Goal: Task Accomplishment & Management: Complete application form

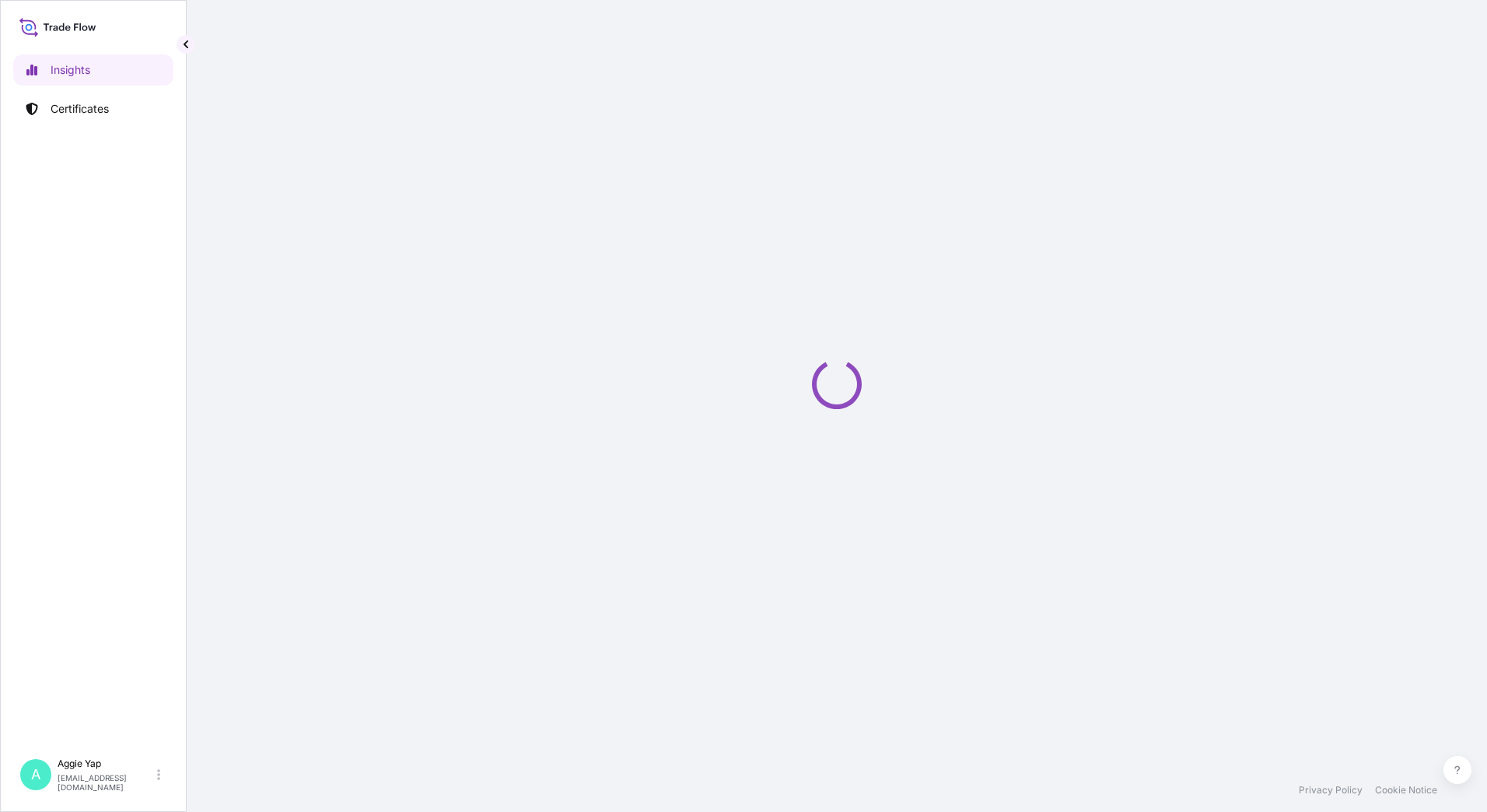
select select "2025"
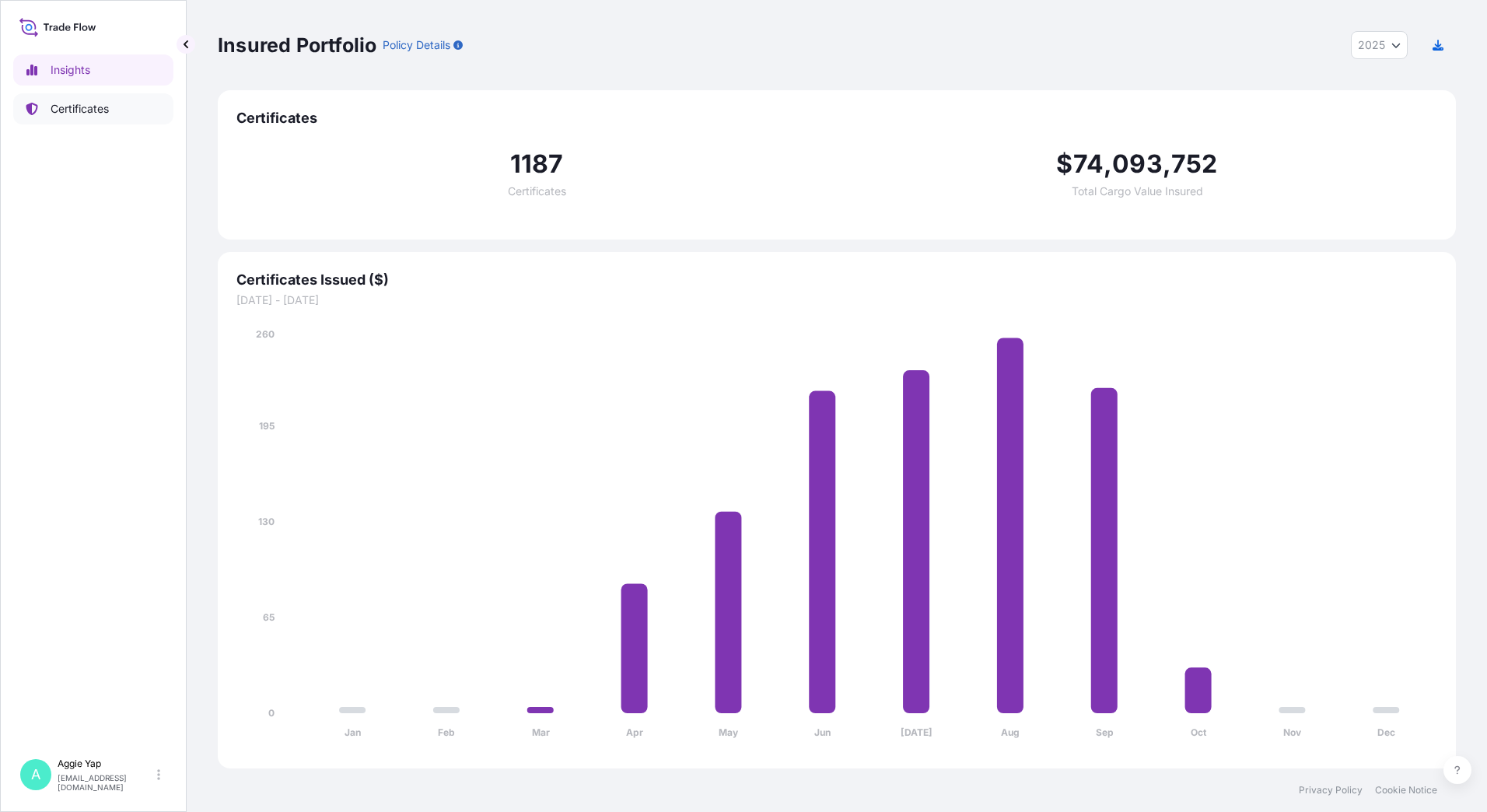
click at [66, 108] on p "Certificates" at bounding box center [79, 108] width 58 height 15
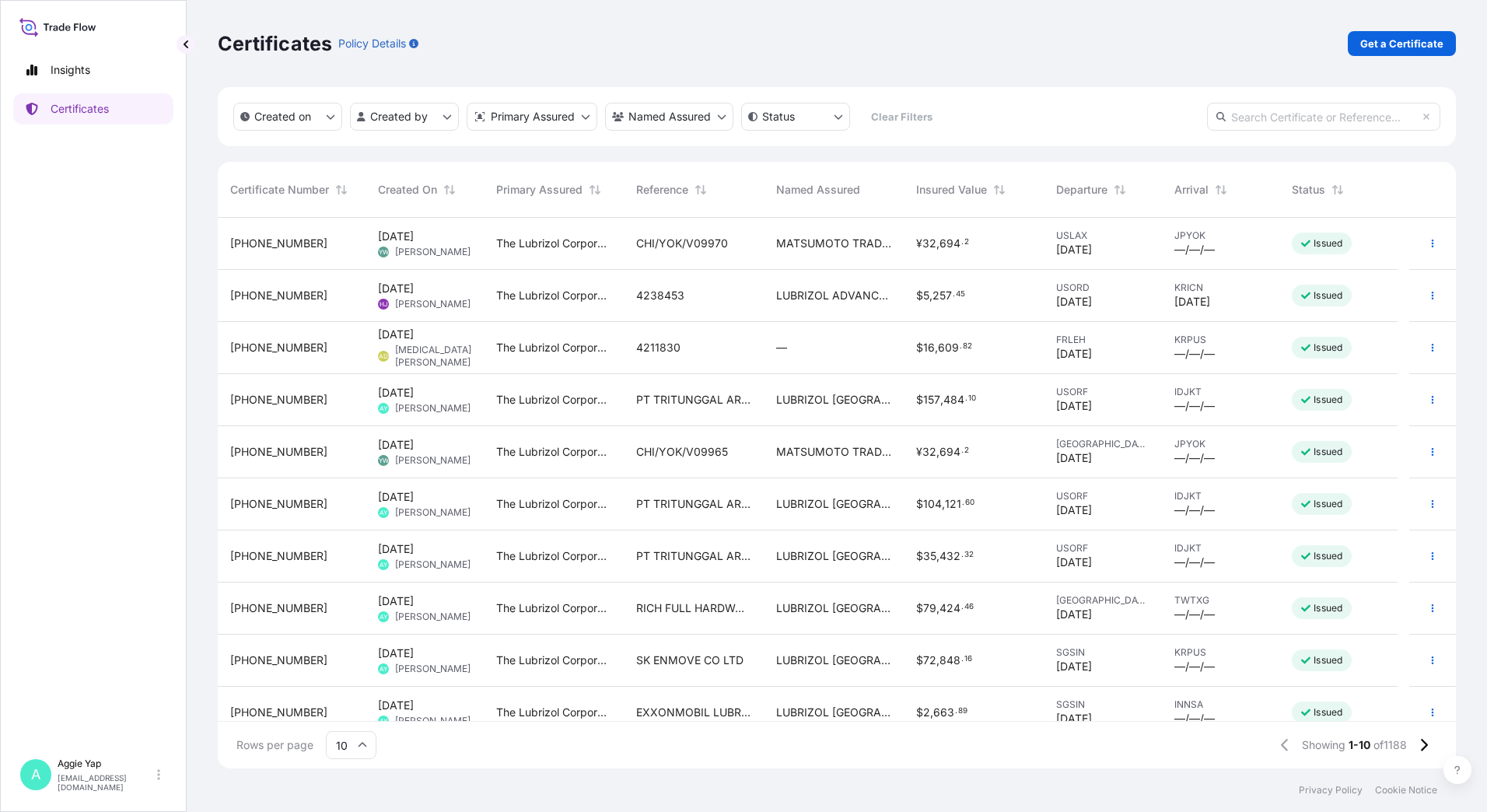
scroll to position [18, 0]
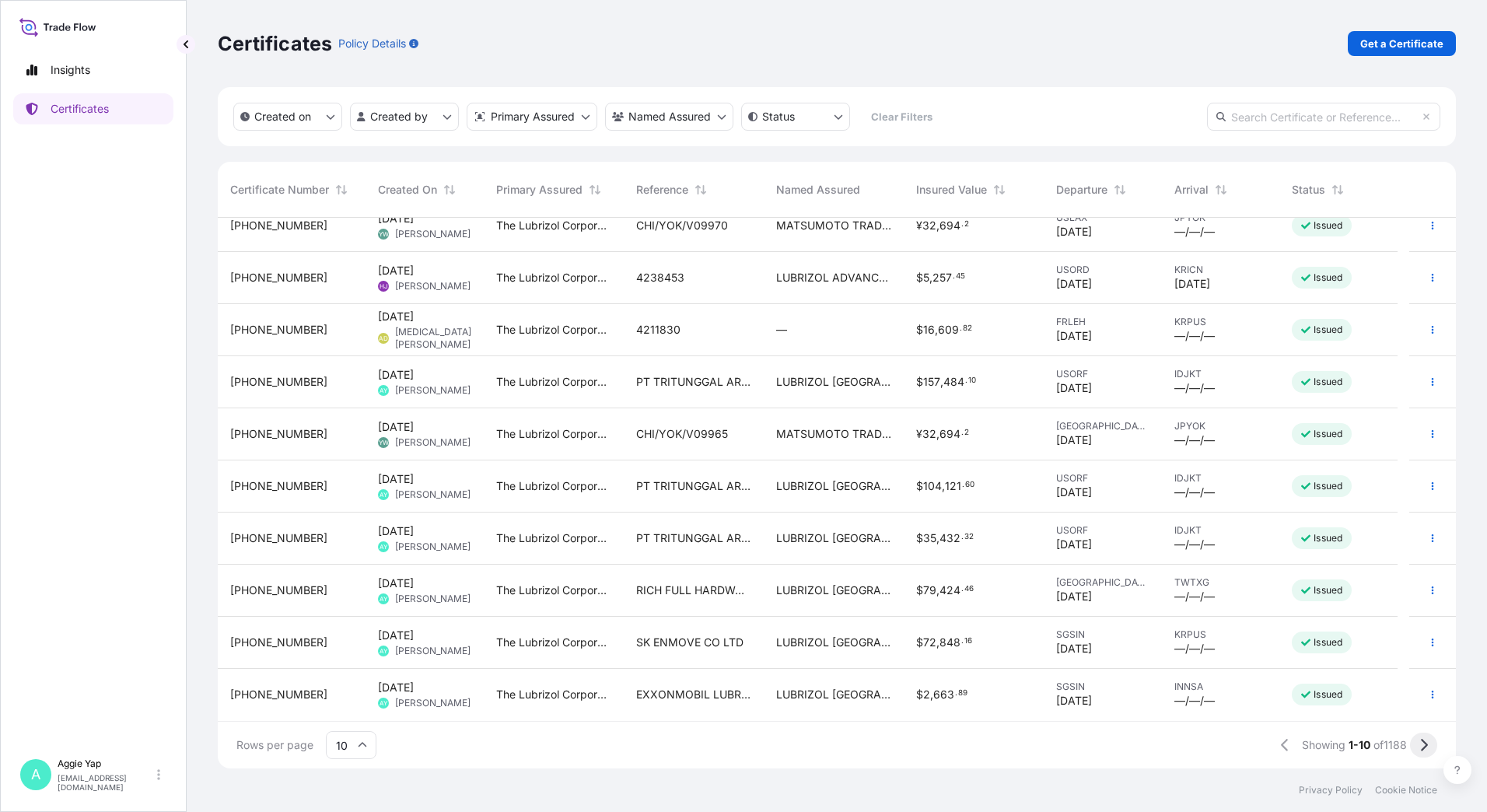
click at [1425, 749] on icon at bounding box center [1424, 744] width 9 height 14
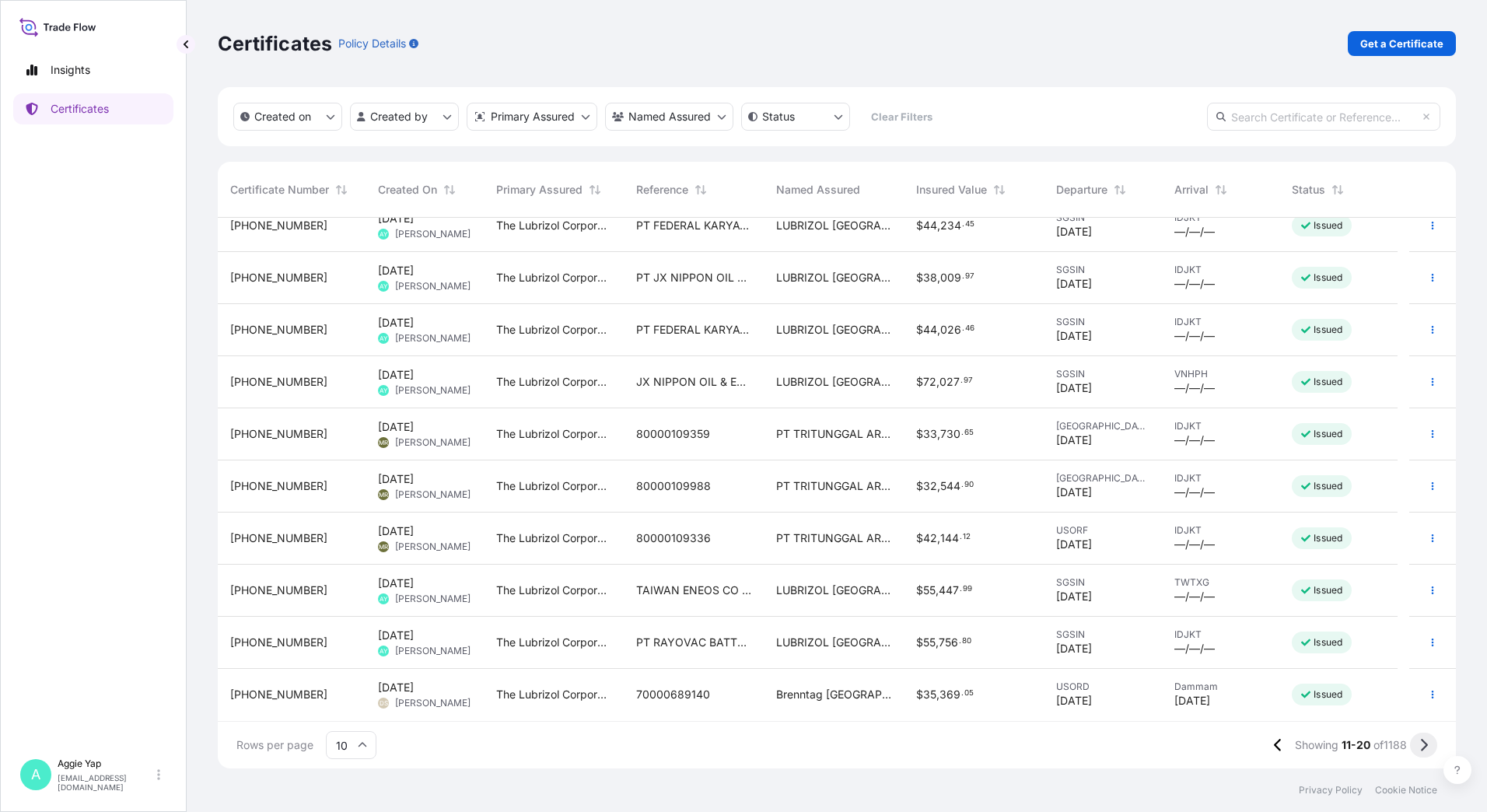
click at [1421, 747] on icon at bounding box center [1424, 744] width 9 height 14
click at [1426, 746] on icon at bounding box center [1425, 745] width 7 height 13
click at [1423, 743] on icon at bounding box center [1424, 744] width 9 height 14
click at [1423, 747] on icon at bounding box center [1424, 744] width 9 height 14
click at [1426, 743] on icon at bounding box center [1425, 745] width 7 height 13
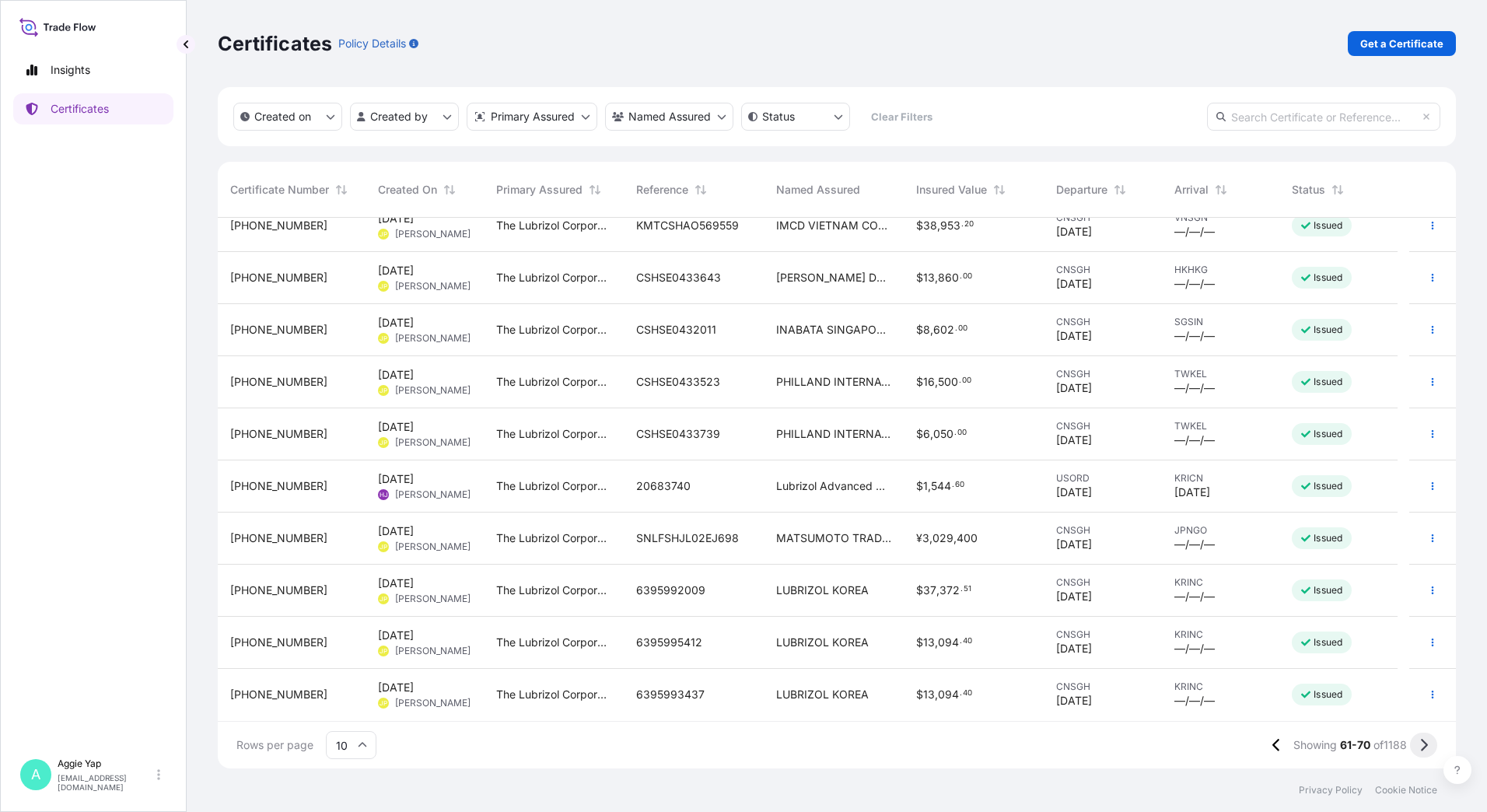
click at [1423, 746] on icon at bounding box center [1424, 744] width 9 height 14
click at [1422, 745] on icon at bounding box center [1424, 744] width 9 height 14
click at [1425, 742] on icon at bounding box center [1425, 745] width 7 height 13
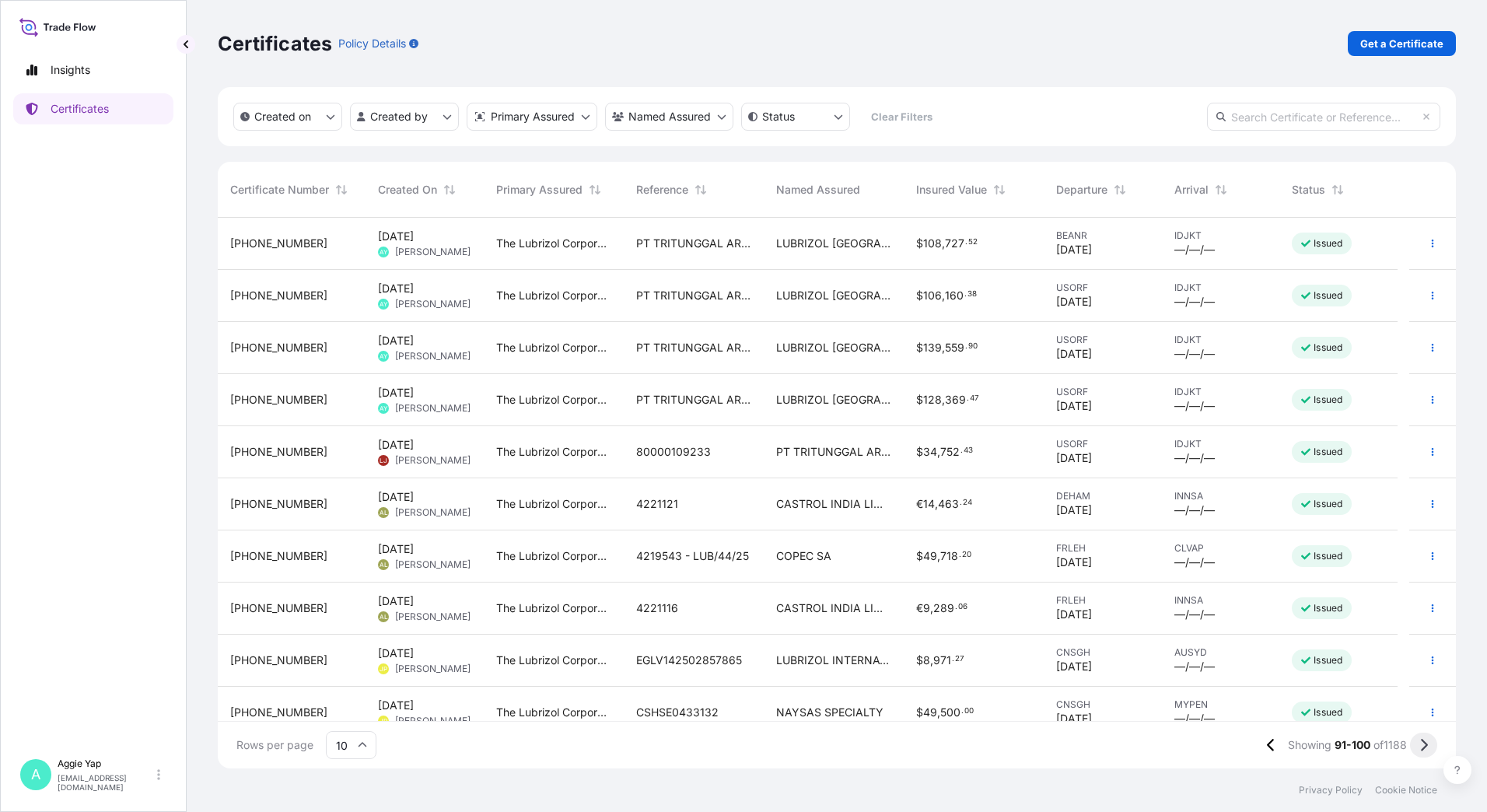
click at [1420, 742] on icon at bounding box center [1424, 744] width 9 height 14
click at [1432, 503] on icon "button" at bounding box center [1433, 504] width 2 height 8
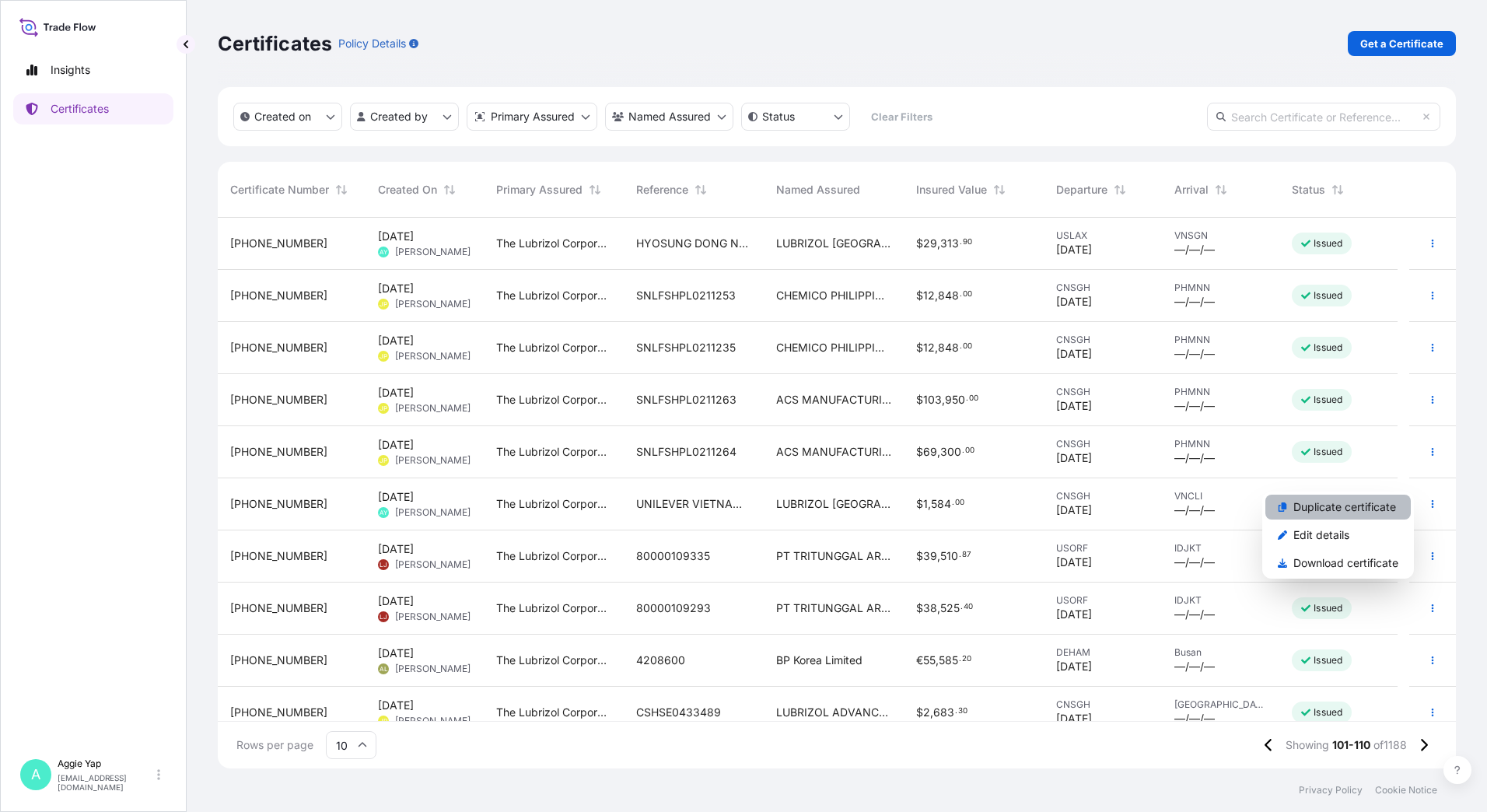
click at [1356, 506] on p "Duplicate certificate" at bounding box center [1345, 506] width 103 height 15
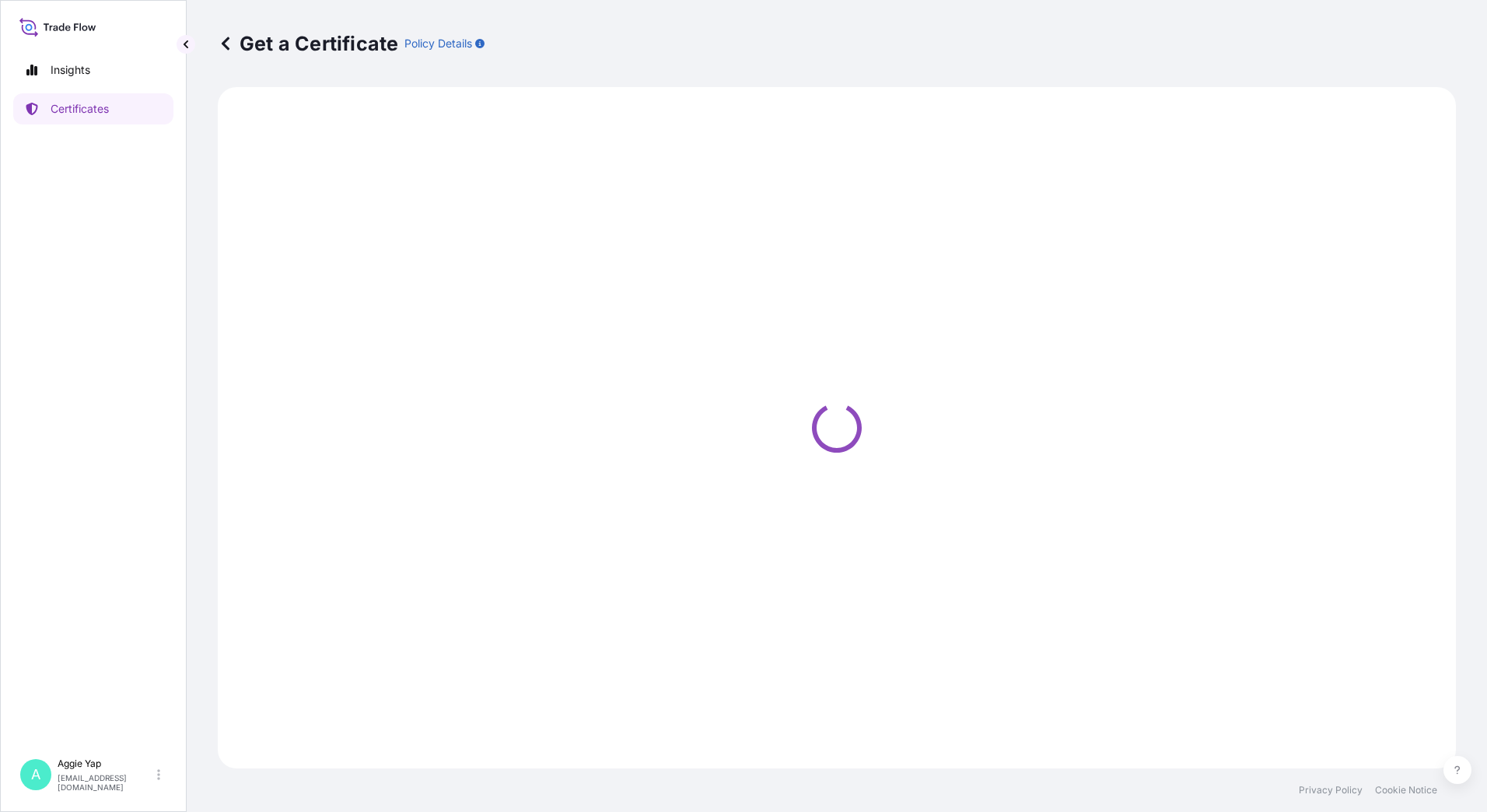
select select "Ocean Vessel"
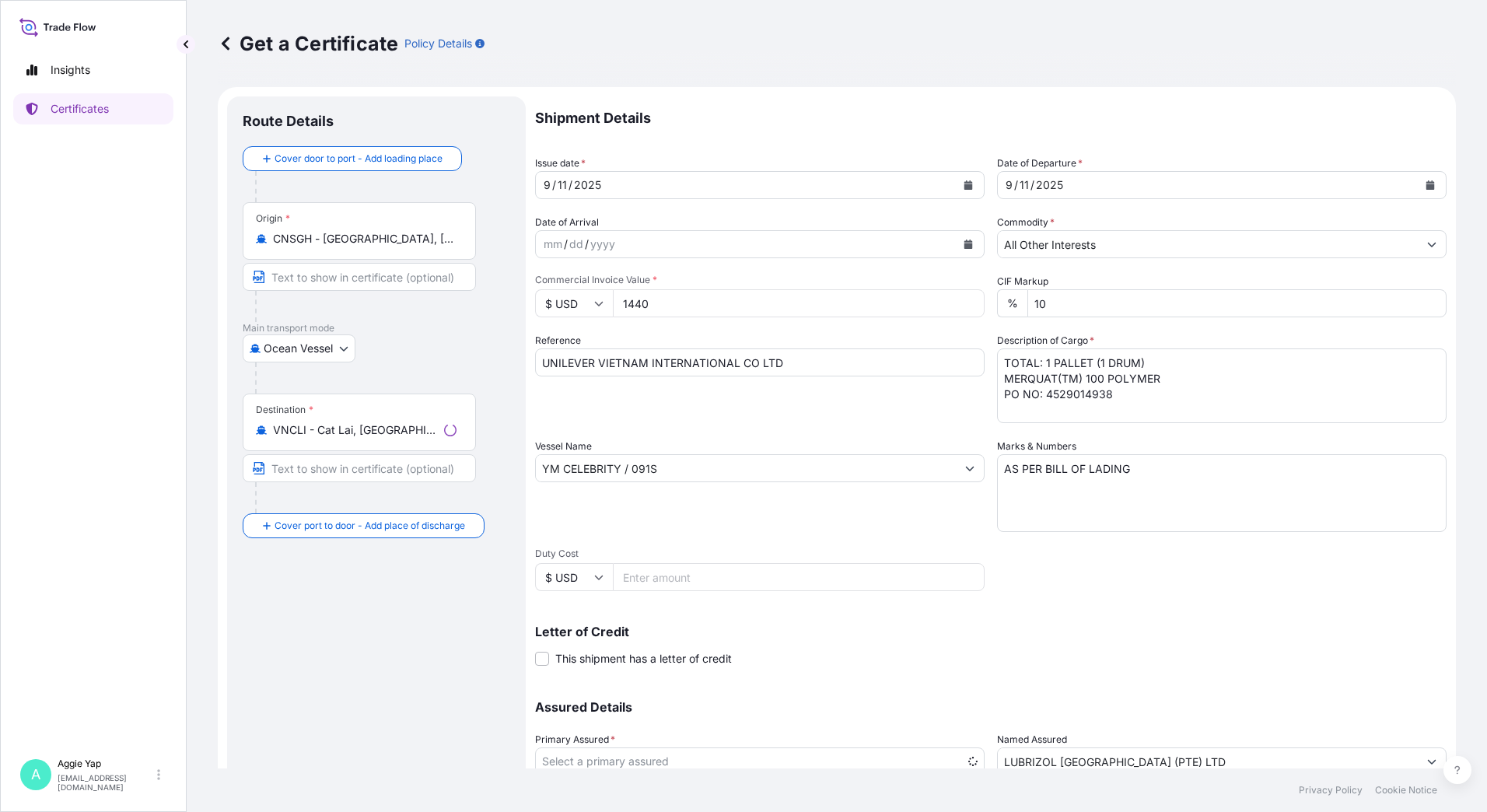
select select "31566"
click at [340, 238] on input "CNSGH - [GEOGRAPHIC_DATA], [GEOGRAPHIC_DATA]" at bounding box center [365, 238] width 183 height 15
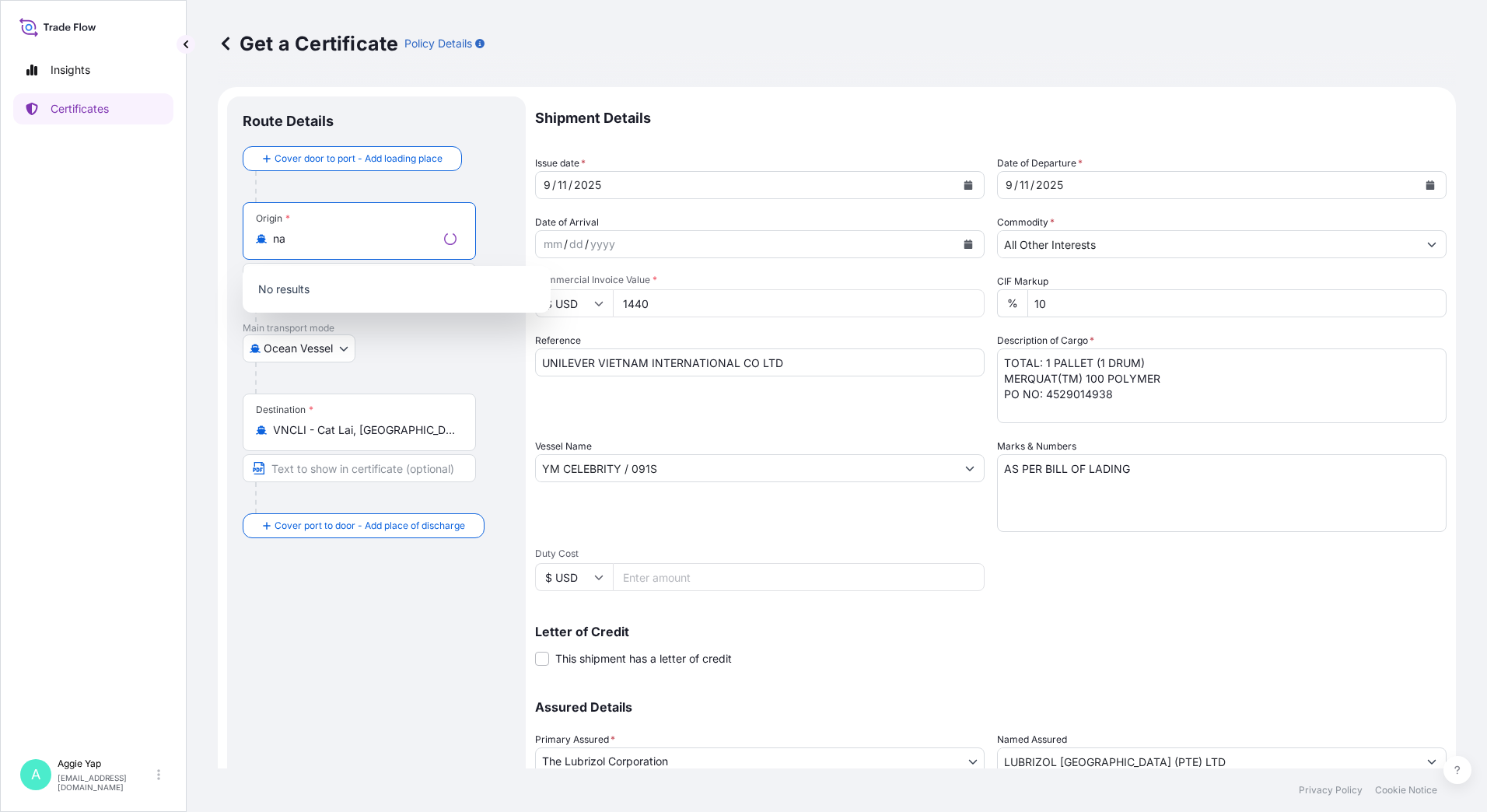
type input "a"
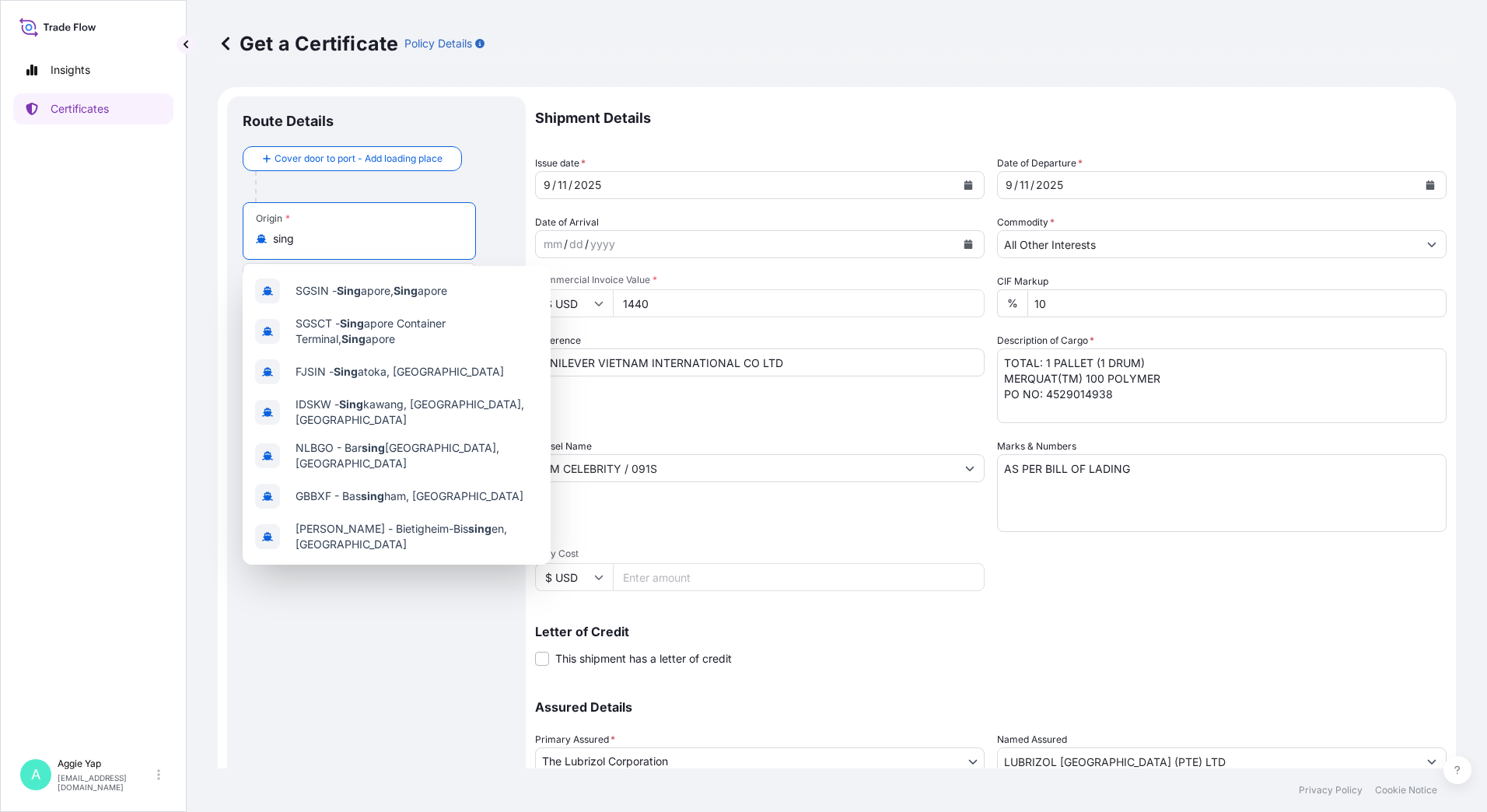
drag, startPoint x: 357, startPoint y: 242, endPoint x: 235, endPoint y: 241, distance: 122.0
click at [235, 241] on div "Route Details Cover door to port - Add loading place Place of loading Road / [G…" at bounding box center [376, 488] width 299 height 785
click at [343, 283] on span "SGSIN - Sing apore, Sing apore" at bounding box center [371, 290] width 151 height 15
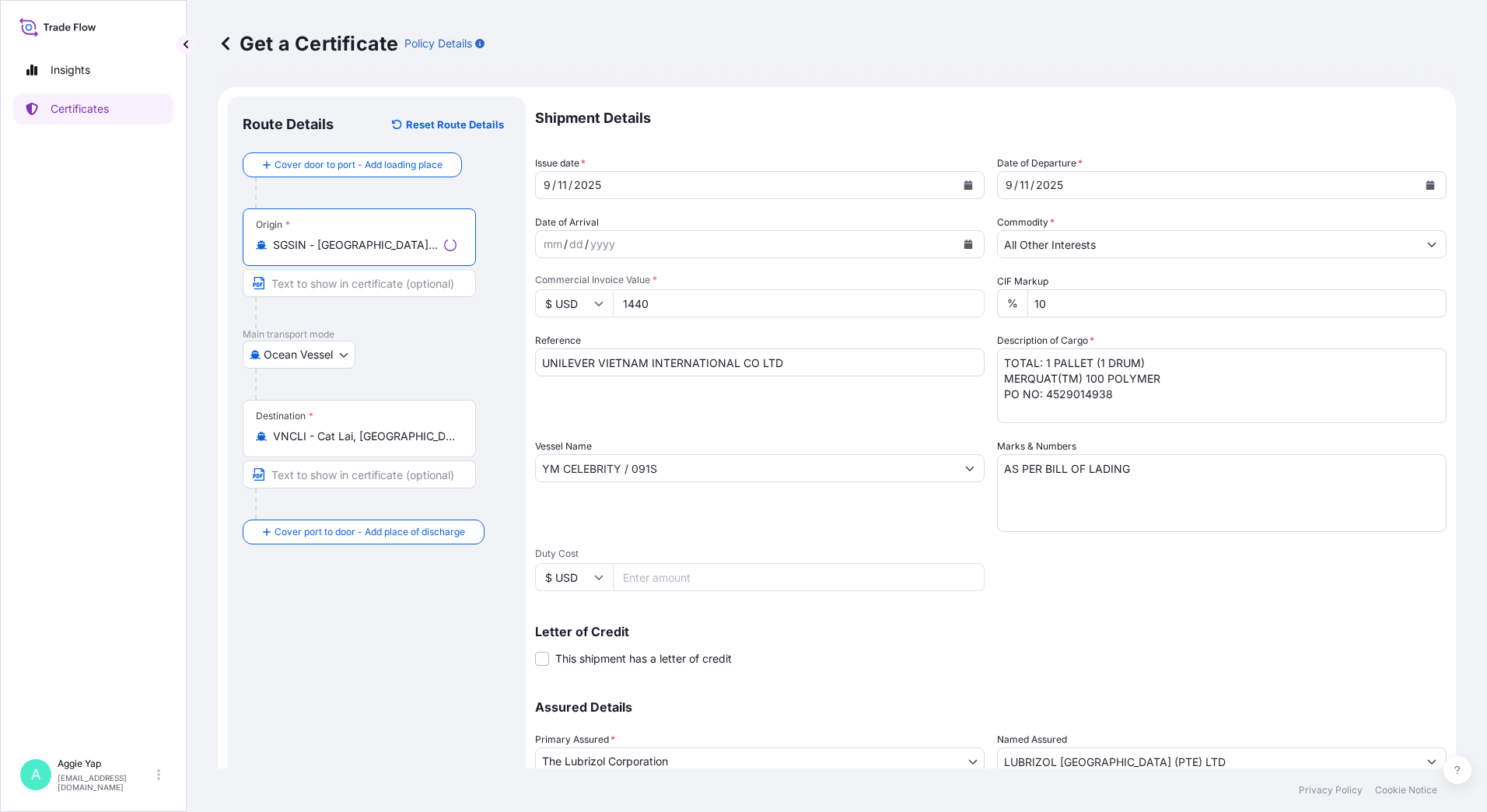
type input "SGSIN - [GEOGRAPHIC_DATA], [GEOGRAPHIC_DATA]"
click at [309, 282] on input "Text to appear on certificate" at bounding box center [359, 283] width 233 height 28
type input "[GEOGRAPHIC_DATA]"
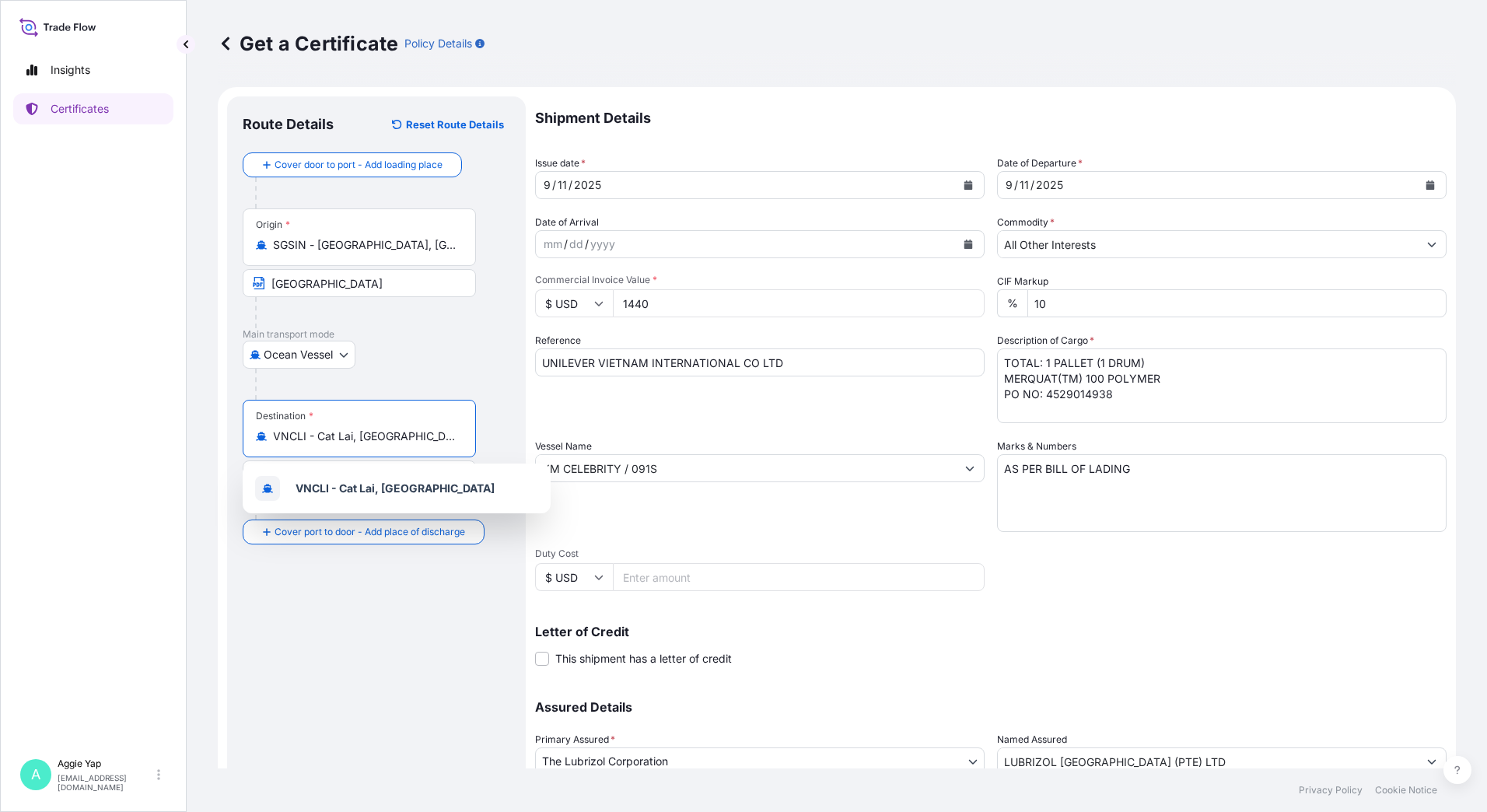
drag, startPoint x: 410, startPoint y: 433, endPoint x: 174, endPoint y: 412, distance: 236.9
click at [167, 417] on div "Insights Certificates A [PERSON_NAME] [EMAIL_ADDRESS][DOMAIN_NAME] Get a Certif…" at bounding box center [744, 406] width 1487 height 812
type input "VNSGN - [GEOGRAPHIC_DATA], [GEOGRAPHIC_DATA]"
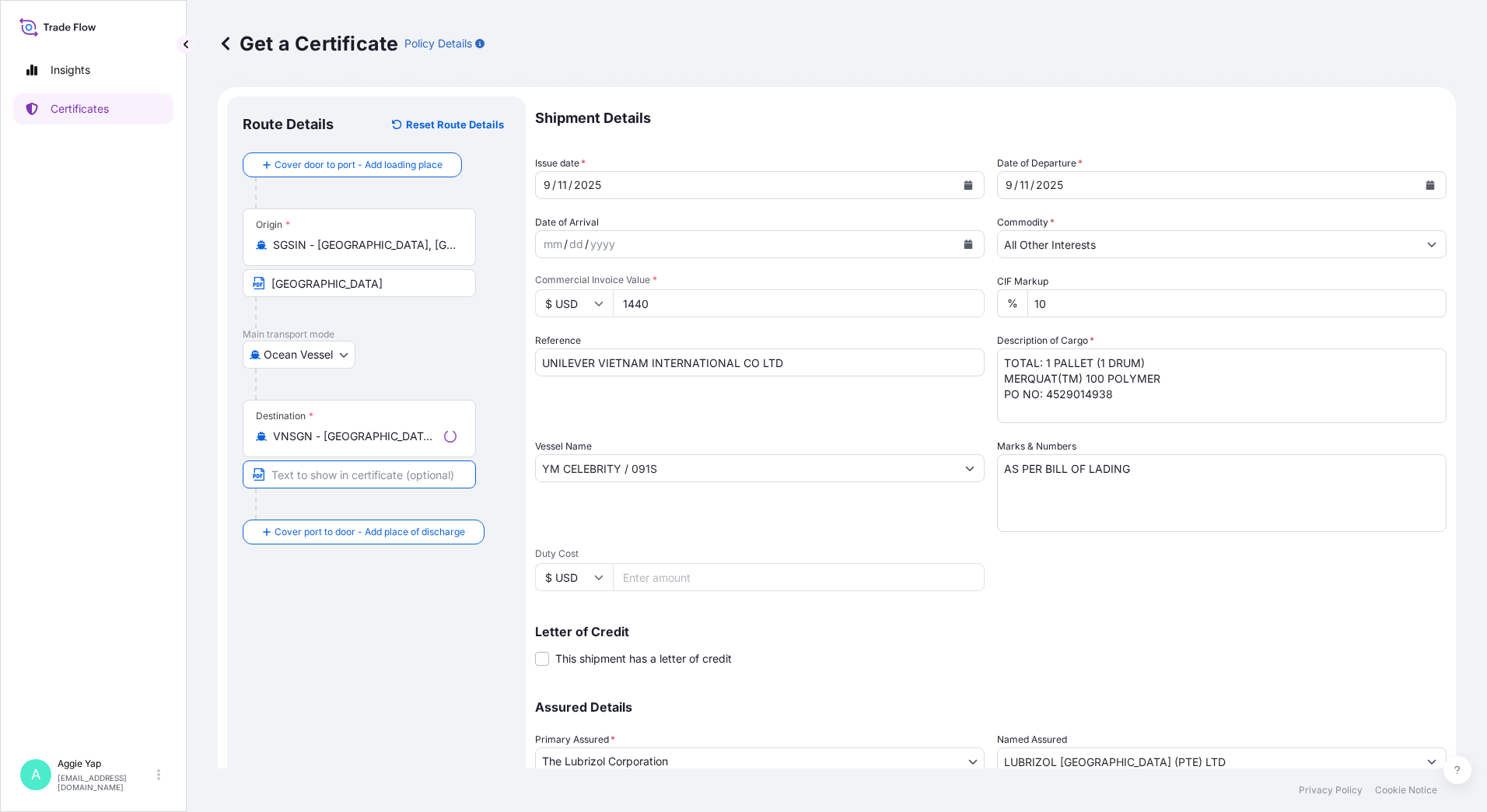
click at [294, 467] on input "Text to appear on certificate" at bounding box center [359, 474] width 233 height 28
type input "[GEOGRAPHIC_DATA]"
click at [964, 183] on icon "Calendar" at bounding box center [969, 185] width 10 height 10
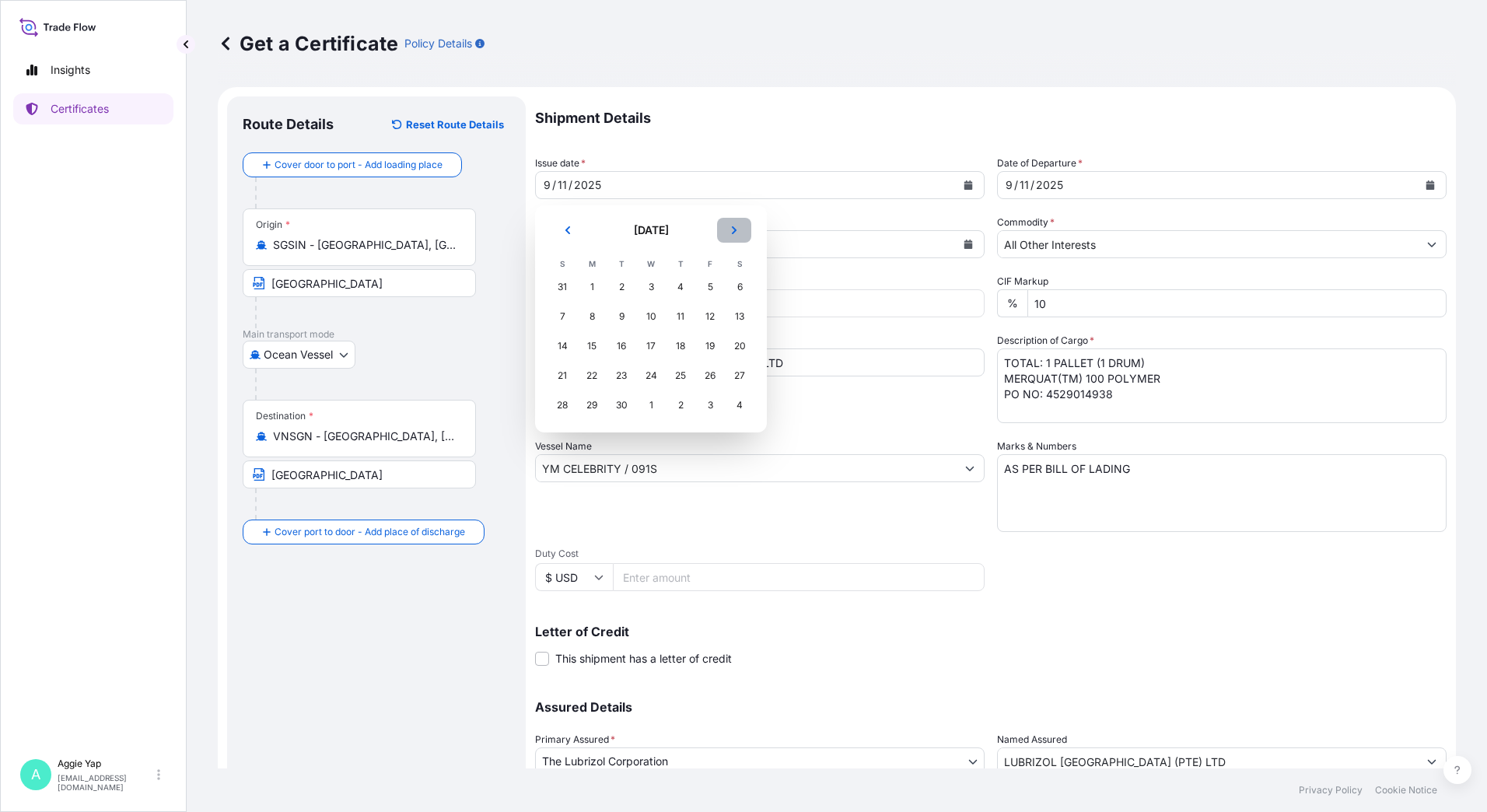
click at [740, 231] on button "Next" at bounding box center [734, 230] width 34 height 25
click at [651, 312] on div "8" at bounding box center [651, 316] width 28 height 28
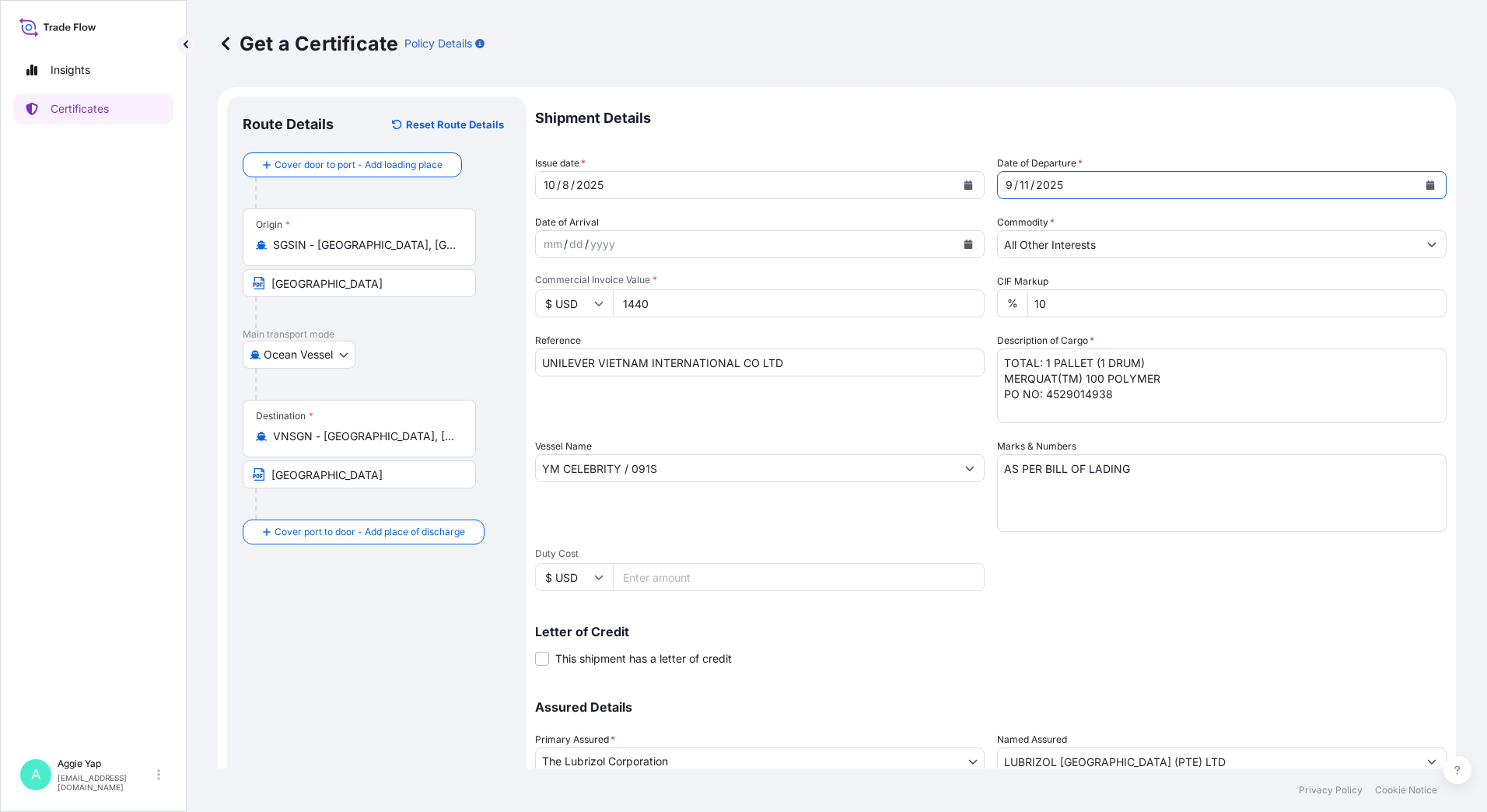
click at [1426, 183] on icon "Calendar" at bounding box center [1431, 185] width 10 height 10
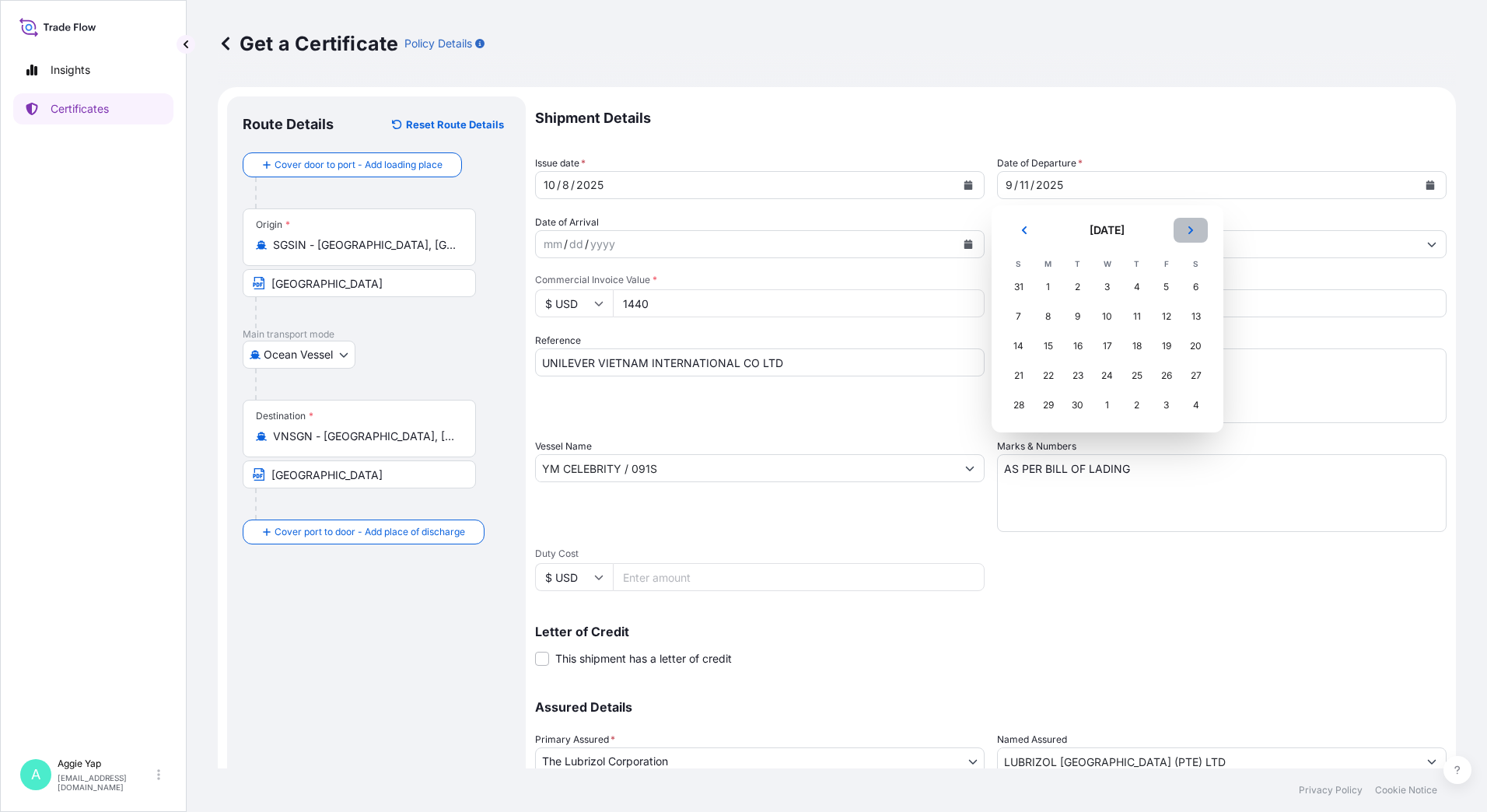
click at [1198, 229] on button "Next" at bounding box center [1191, 230] width 34 height 25
click at [1111, 316] on div "8" at bounding box center [1107, 316] width 28 height 28
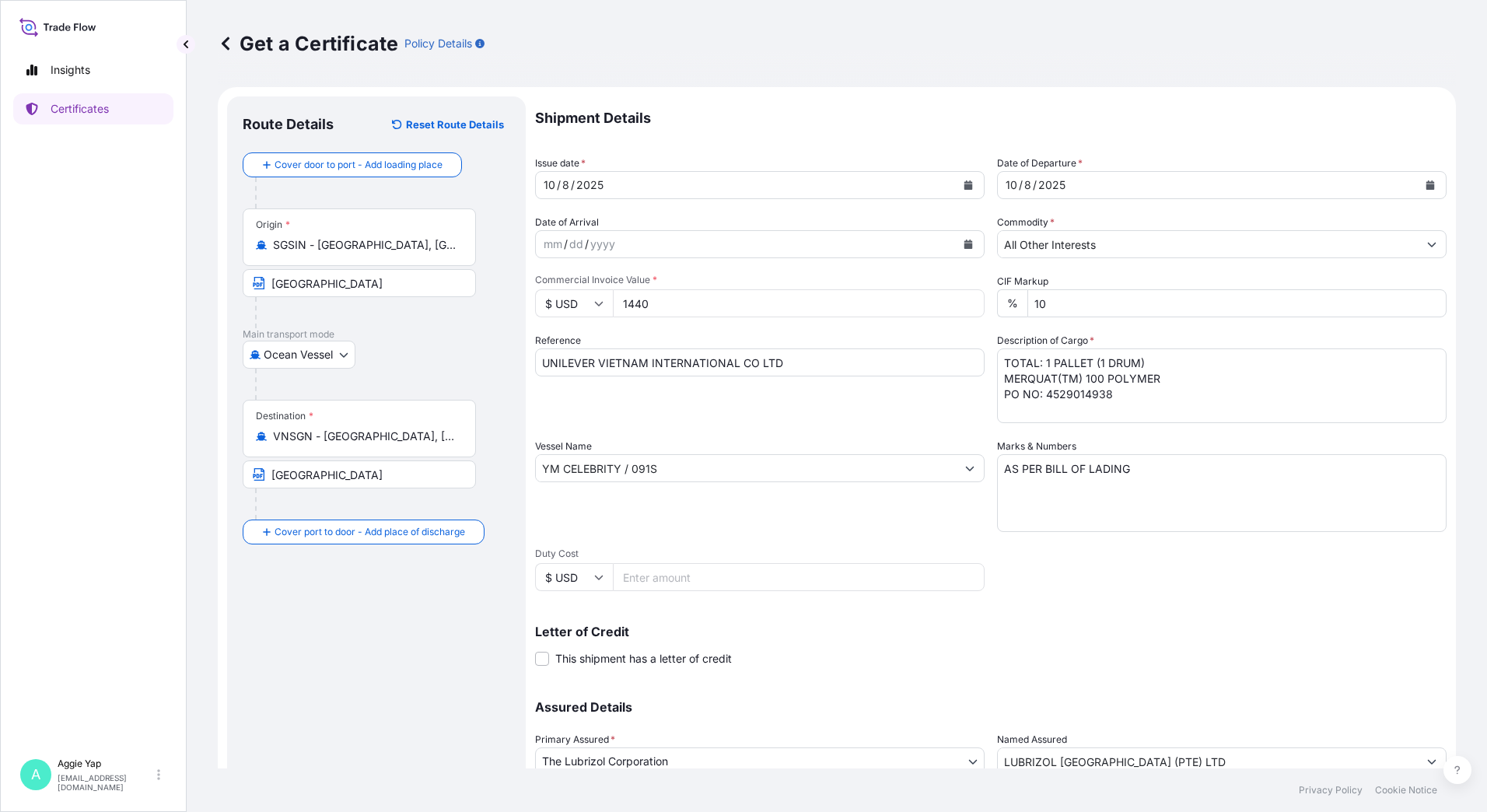
drag, startPoint x: 715, startPoint y: 305, endPoint x: 565, endPoint y: 297, distance: 150.2
click at [565, 297] on div "$ USD 1440" at bounding box center [760, 303] width 449 height 28
type input "46938.31"
drag, startPoint x: 804, startPoint y: 358, endPoint x: 424, endPoint y: 338, distance: 380.5
click at [424, 338] on form "Route Details Reset Route Details Cover door to port - Add loading place Place …" at bounding box center [837, 488] width 1239 height 803
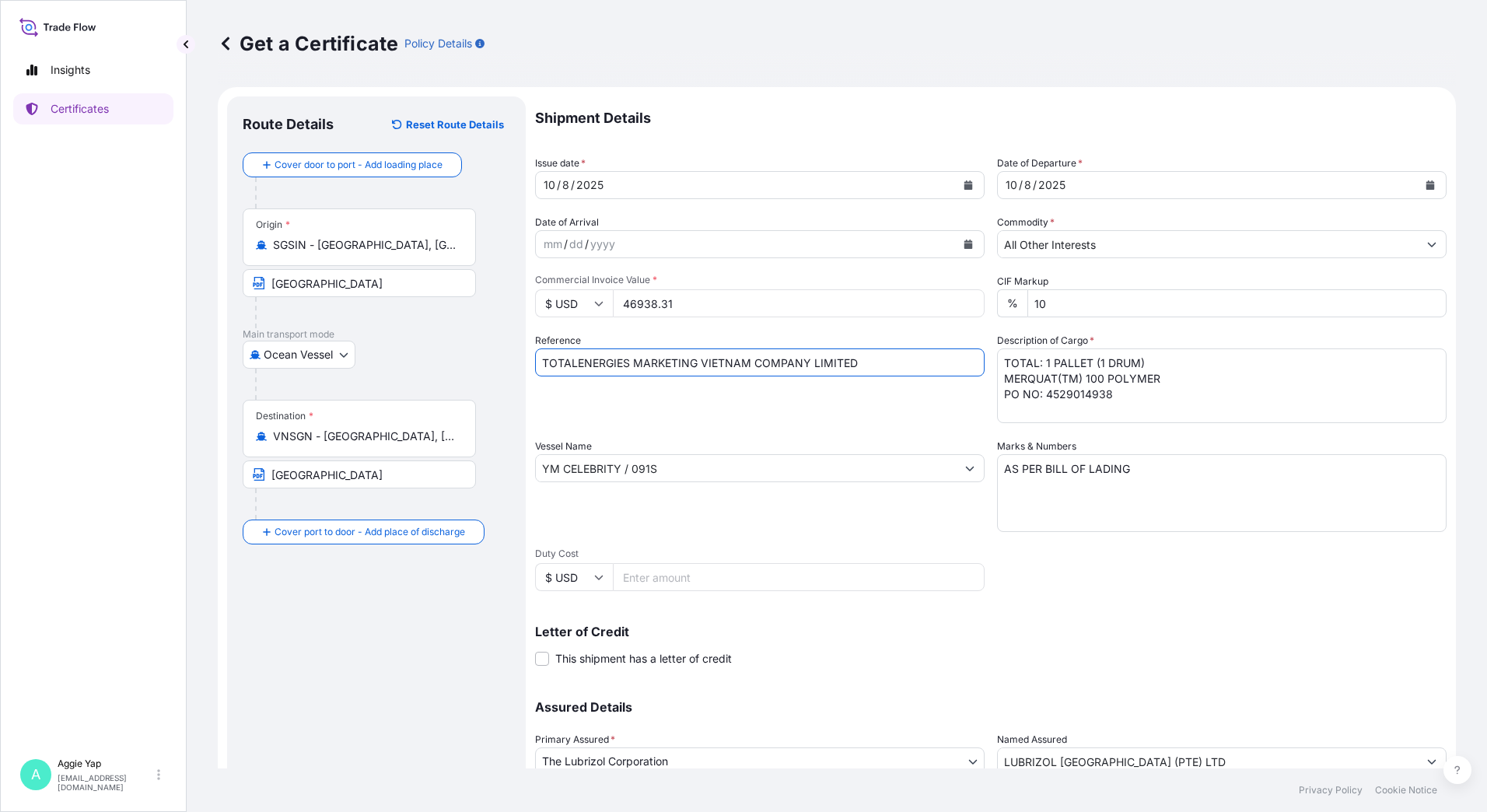
type input "TOTALENERGIES MARKETING VIETNAM COMPANY LIMITED"
drag, startPoint x: 1041, startPoint y: 364, endPoint x: 1098, endPoint y: 357, distance: 57.4
click at [1098, 357] on textarea "TOTAL: 1 PALLET (1 DRUM) MERQUAT(TM) 100 POLYMER PO NO: 4529014938" at bounding box center [1222, 385] width 449 height 74
click at [1098, 366] on textarea "TOTAL: 1 PALLET (1 DRUM) MERQUAT(TM) 100 POLYMER PO NO: 4529014938" at bounding box center [1222, 385] width 449 height 74
drag, startPoint x: 869, startPoint y: 364, endPoint x: 373, endPoint y: 341, distance: 496.5
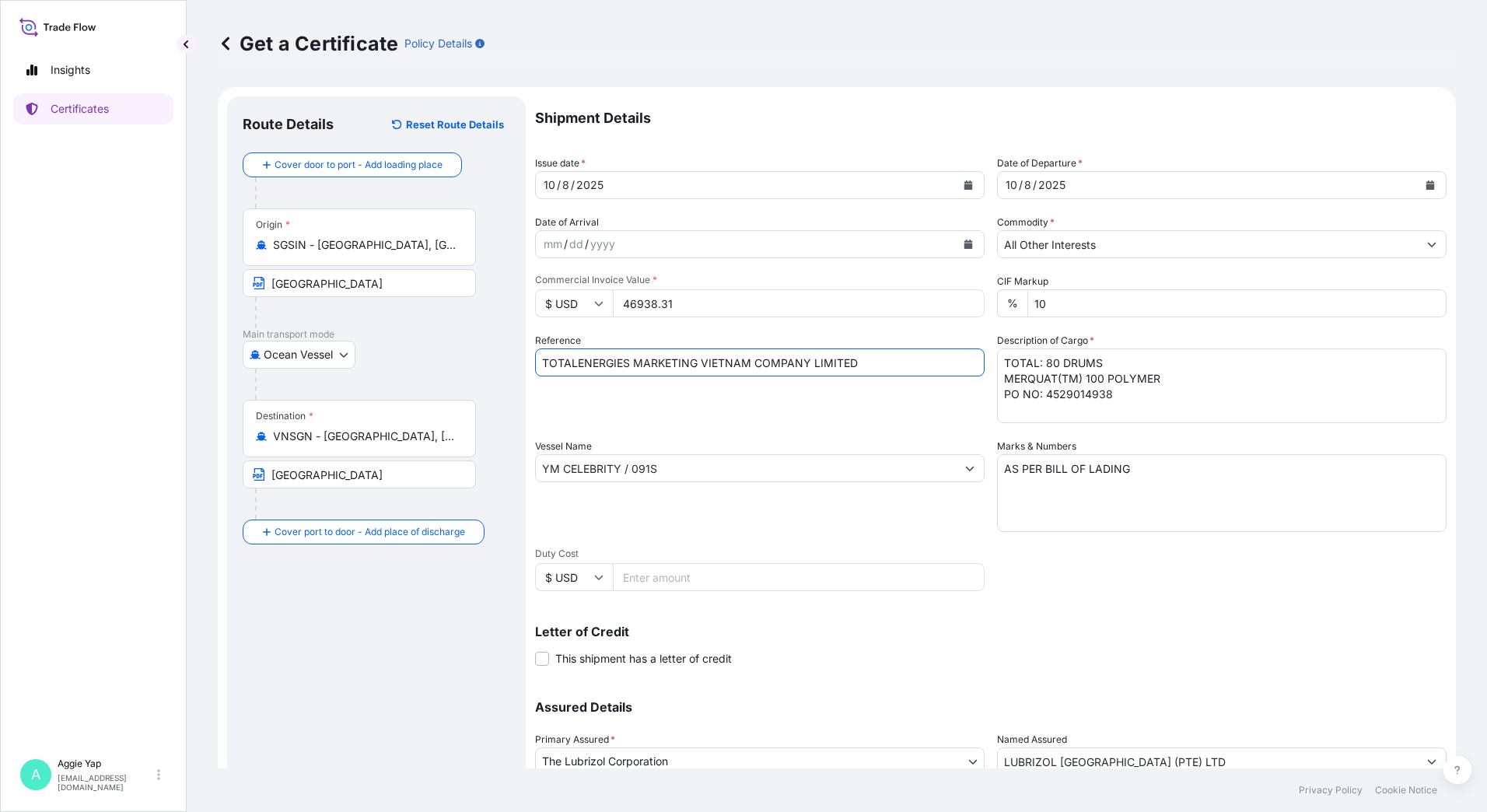
click at [372, 343] on form "Route Details Reset Route Details Cover door to port - Add loading place Place …" at bounding box center [837, 488] width 1239 height 803
drag, startPoint x: 998, startPoint y: 378, endPoint x: 1351, endPoint y: 420, distance: 355.5
click at [1351, 420] on textarea "TOTAL: 1 PALLET (1 DRUM) MERQUAT(TM) 100 POLYMER PO NO: 4529014938" at bounding box center [1222, 385] width 449 height 74
paste textarea "ADDITIVES FOR LUBRICATING OIL:"
click at [1201, 379] on textarea "TOTAL: 1 PALLET (1 DRUM) MERQUAT(TM) 100 POLYMER PO NO: 4529014938" at bounding box center [1222, 385] width 449 height 74
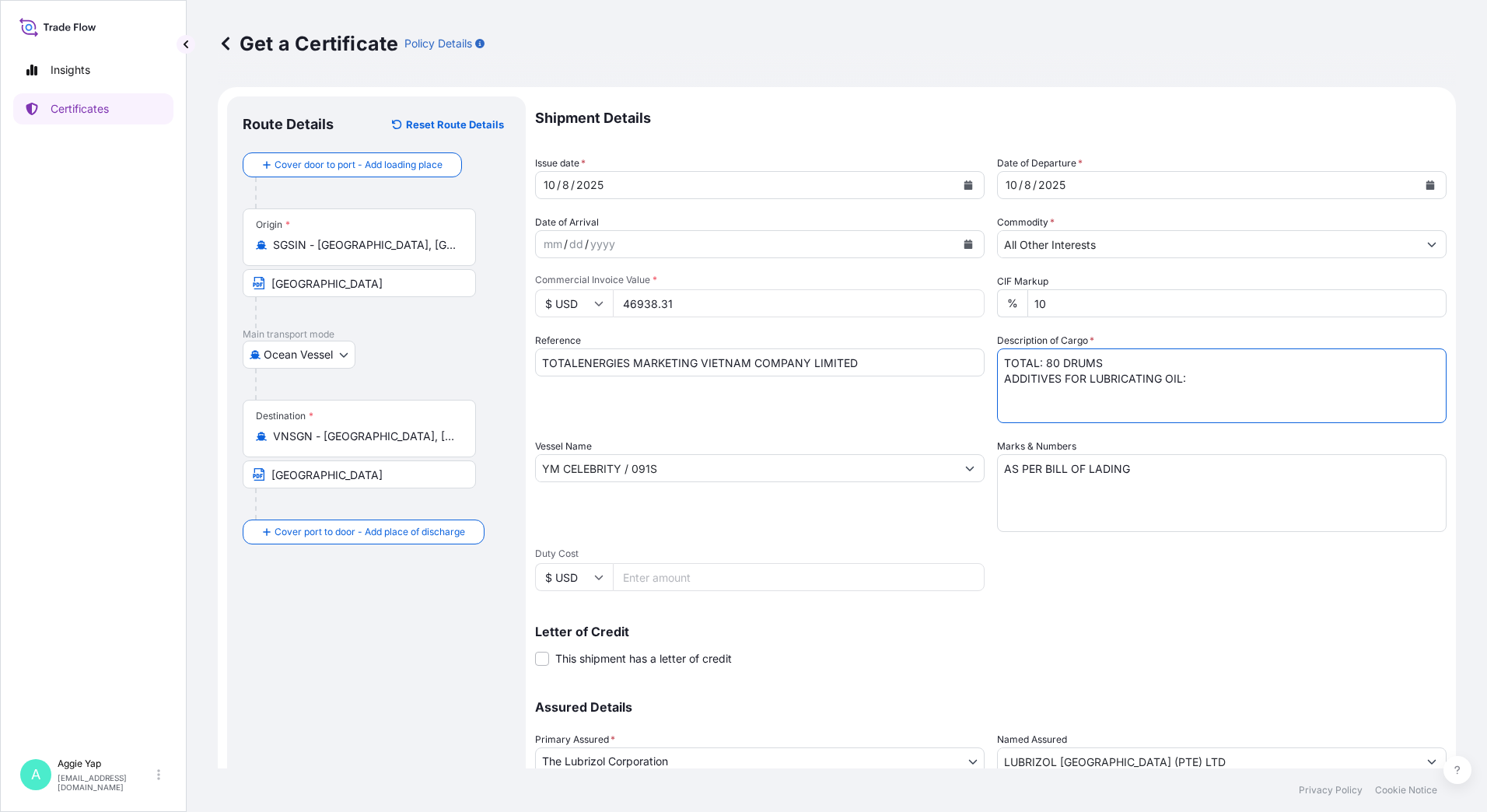
paste textarea "B032525"
click at [1078, 398] on textarea "TOTAL: 1 PALLET (1 DRUM) MERQUAT(TM) 100 POLYMER PO NO: 4529014938" at bounding box center [1222, 385] width 449 height 74
paste textarea "B151515, B020707"
drag, startPoint x: 1003, startPoint y: 412, endPoint x: 1013, endPoint y: 413, distance: 10.0
click at [1003, 412] on textarea "TOTAL: 1 PALLET (1 DRUM) MERQUAT(TM) 100 POLYMER PO NO: 4529014938" at bounding box center [1222, 385] width 449 height 74
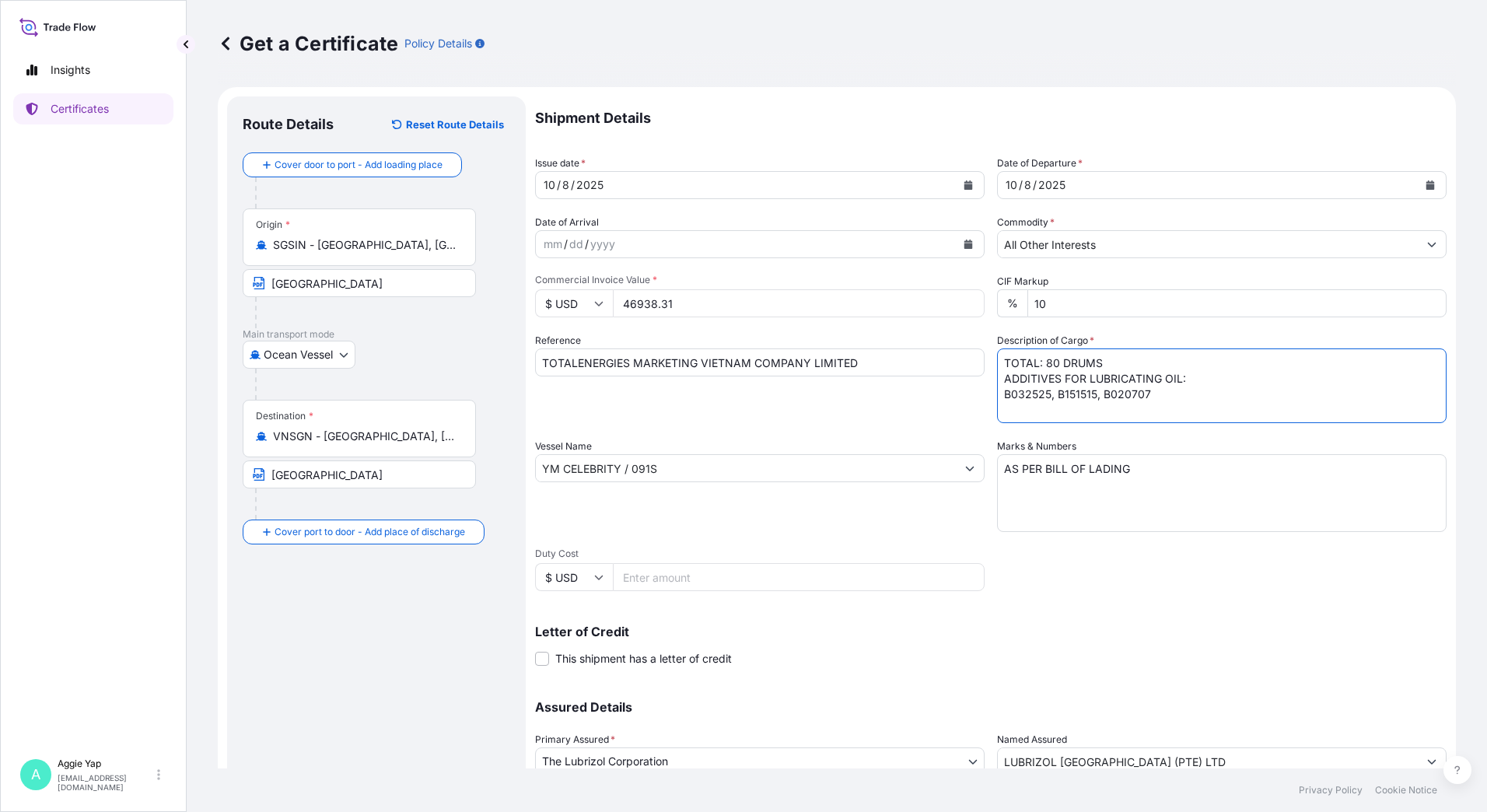
paste textarea "ORDER NO: LBR-11"
type textarea "TOTAL: 80 DRUMS ADDITIVES FOR LUBRICATING OIL: B032525, B151515, B020707 ORDER …"
drag, startPoint x: 676, startPoint y: 471, endPoint x: 440, endPoint y: 446, distance: 237.3
click at [440, 446] on form "Route Details Reset Route Details Cover door to port - Add loading place Place …" at bounding box center [837, 488] width 1239 height 803
paste input "BALTRUM V.029"
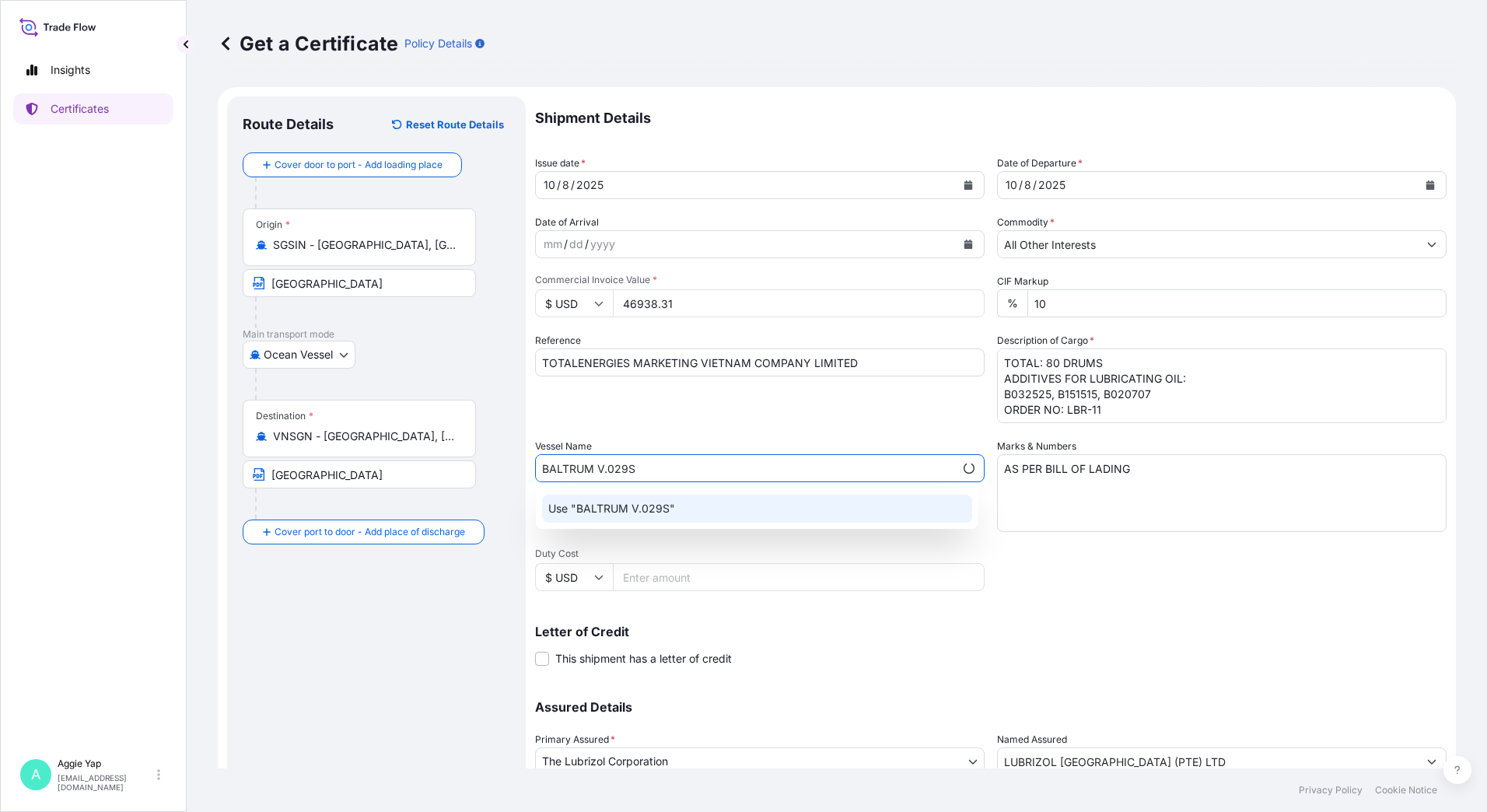
type input "BALTRUM V.029S"
click at [1243, 570] on div "Shipment Details Issue date * [DATE] Date of Departure * [DATE] Date of Arrival…" at bounding box center [991, 466] width 912 height 741
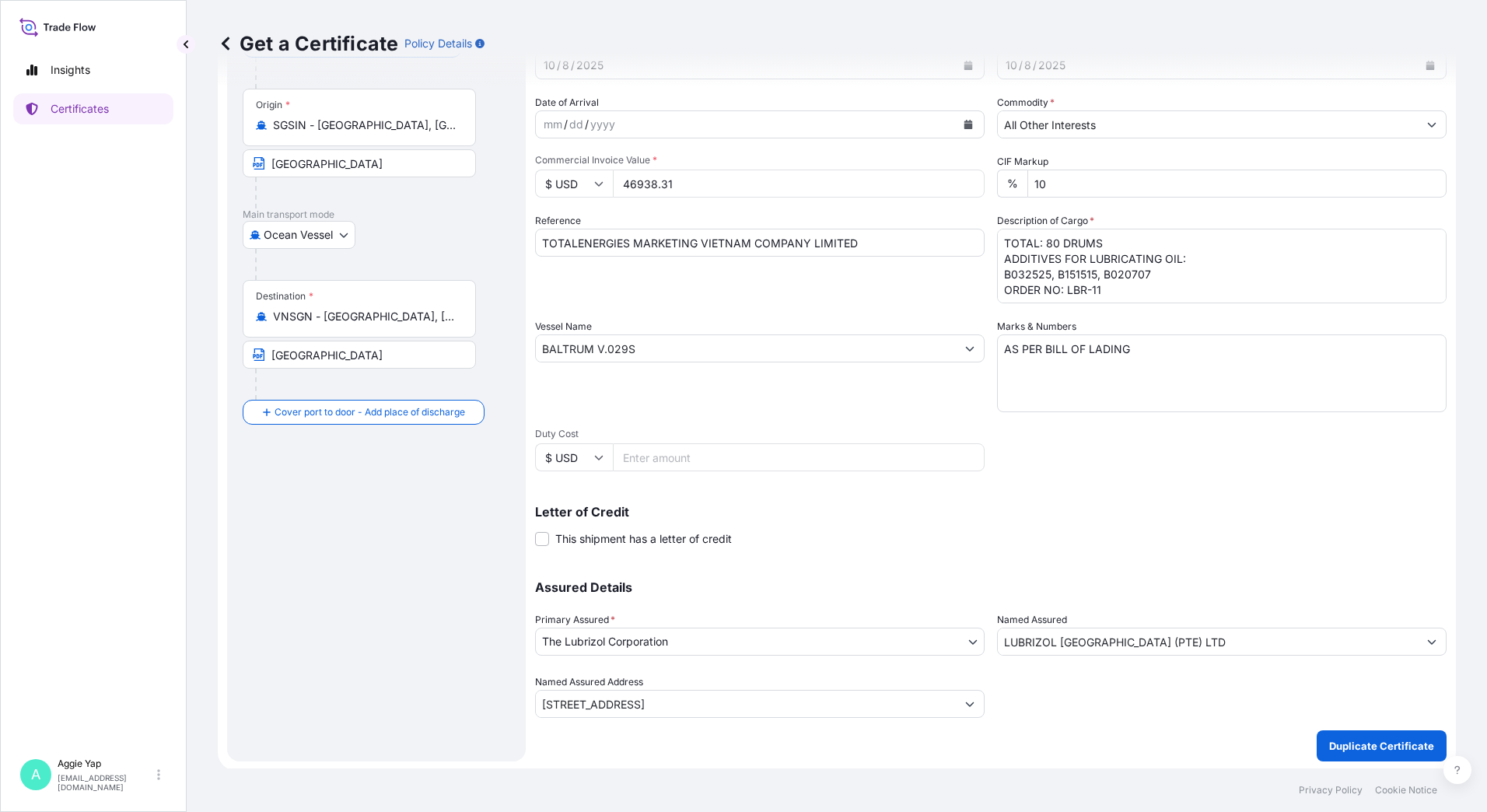
scroll to position [122, 0]
click at [1329, 746] on p "Duplicate Certificate" at bounding box center [1381, 742] width 105 height 15
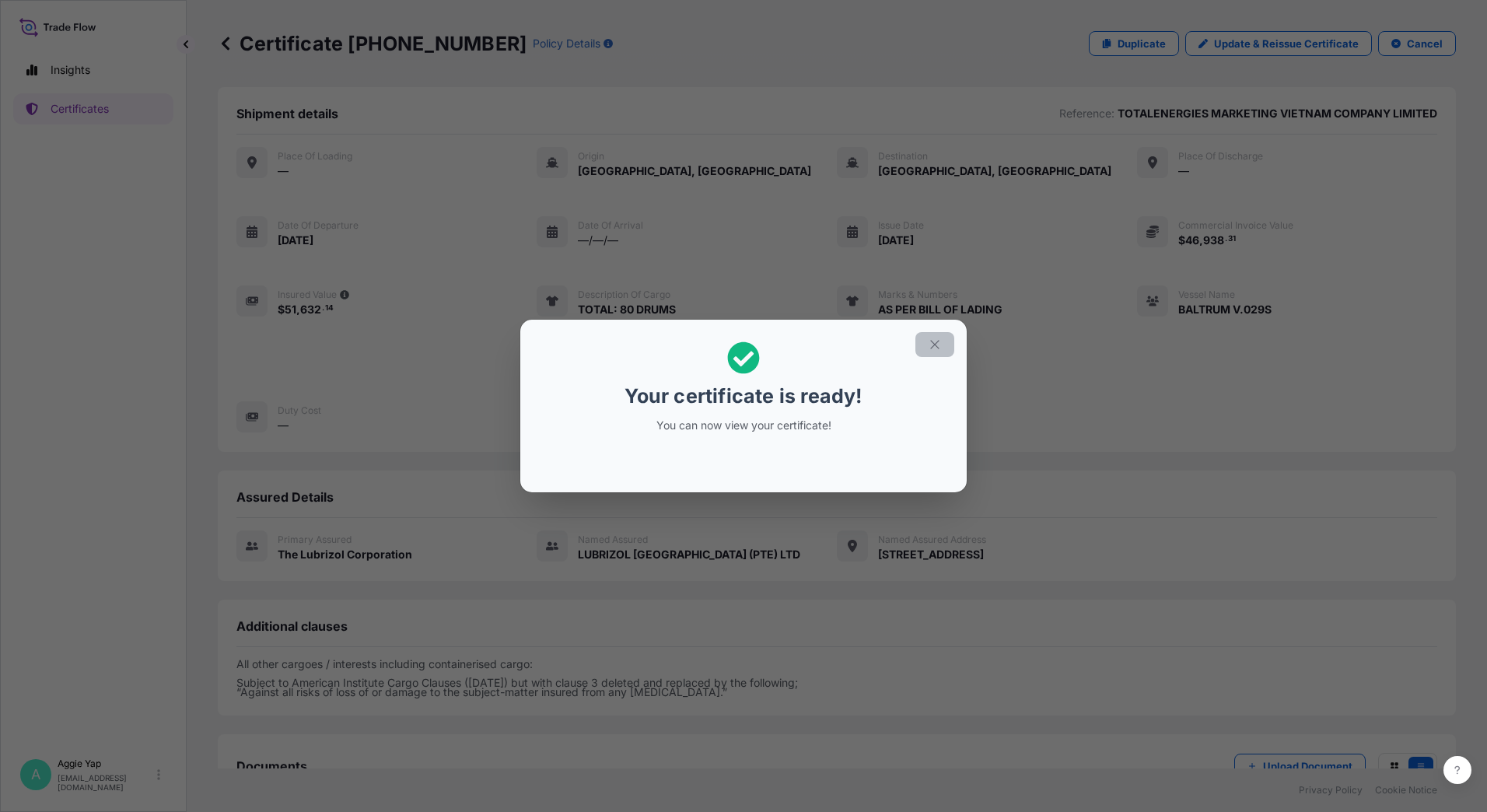
click at [938, 344] on icon "button" at bounding box center [934, 344] width 14 height 14
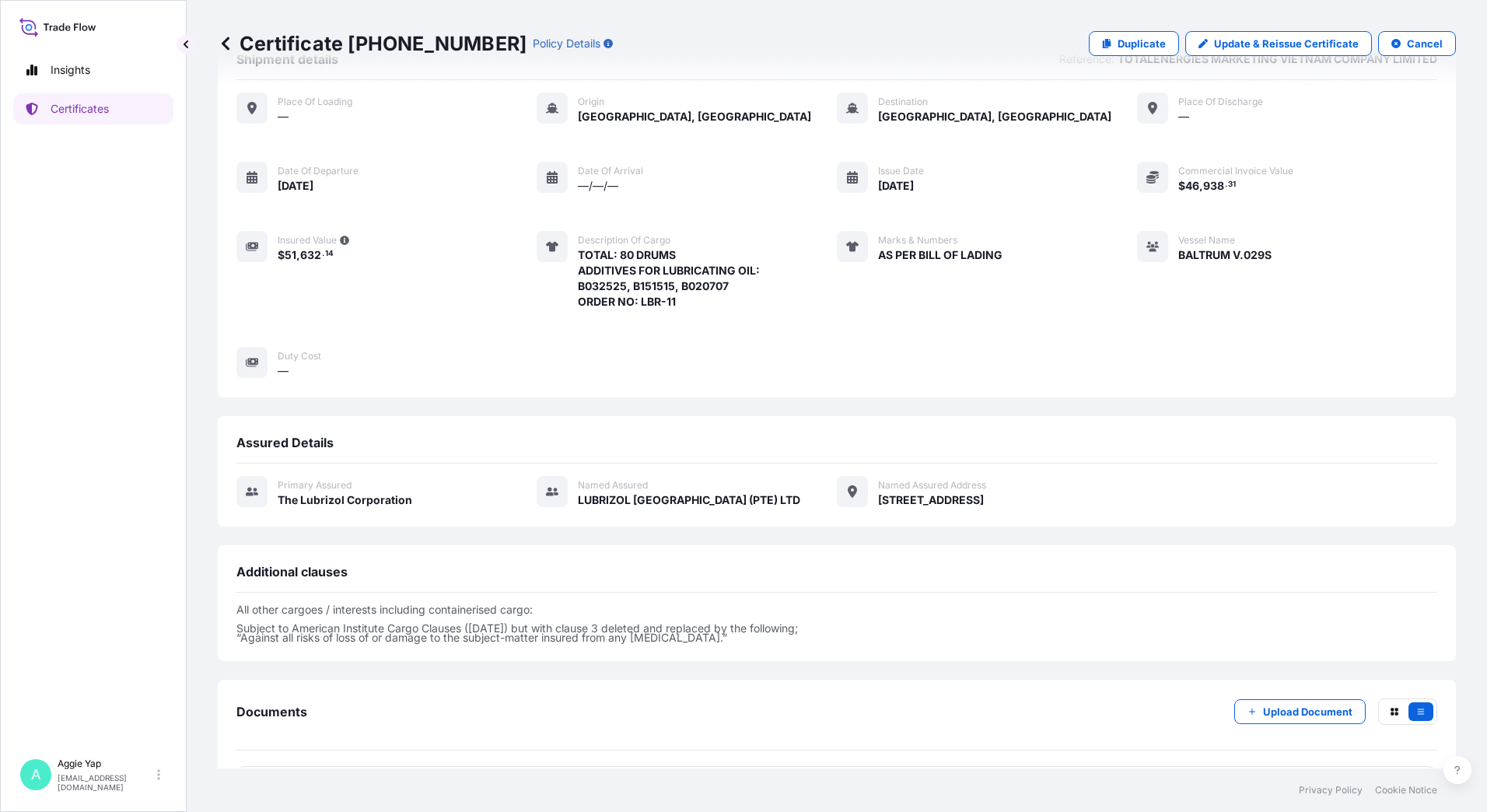
scroll to position [111, 0]
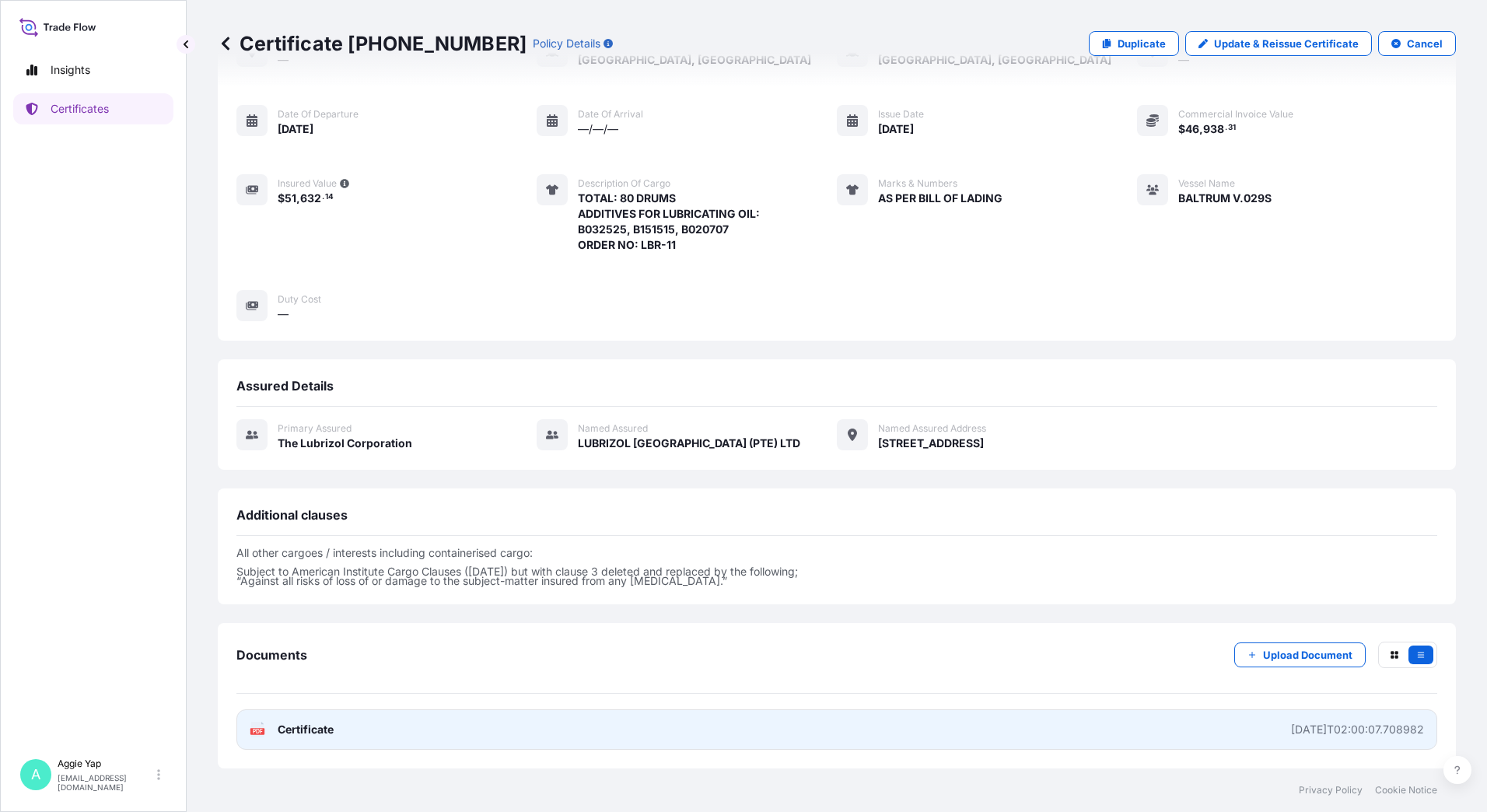
click at [302, 728] on span "Certificate" at bounding box center [306, 729] width 56 height 15
